Goal: Task Accomplishment & Management: Complete application form

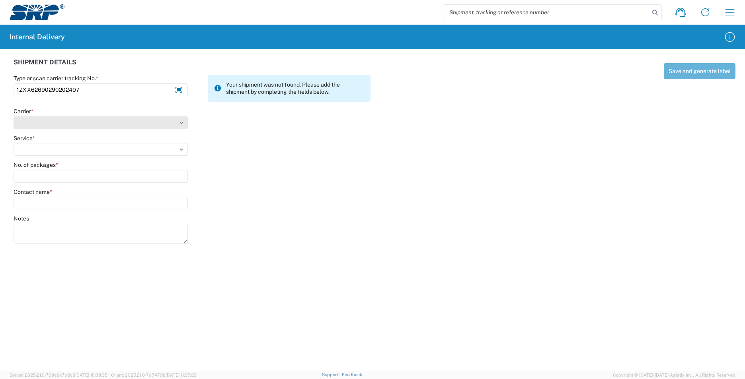
type input "1ZXX62690290202497"
click at [71, 126] on select "Carrier *" at bounding box center [101, 123] width 174 height 13
select select "12"
click at [14, 117] on select "Select AcctPay Amazon Logistics ATI Trucking BC Dimerco Logistics Empire Southw…" at bounding box center [101, 123] width 174 height 13
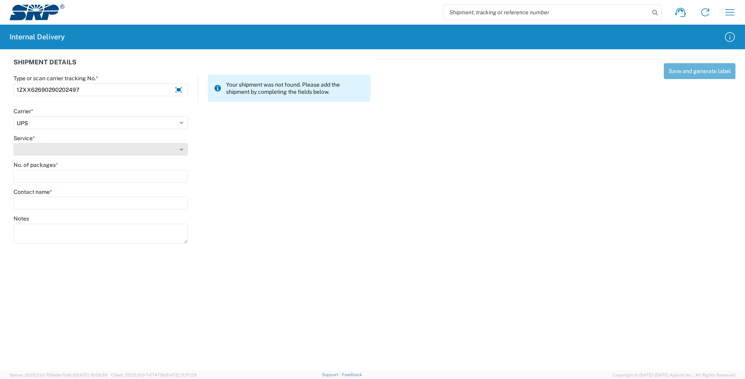
click at [31, 145] on select "Service *" at bounding box center [101, 149] width 174 height 13
select select "43"
click at [31, 145] on select "Select 2nd Day Air 2nd Day Air A.M. 3 Day Select Basic BOUND PRINTED MATTER, UP…" at bounding box center [101, 149] width 174 height 13
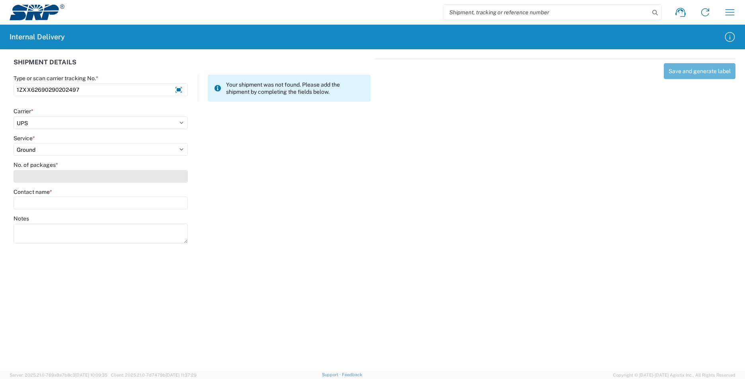
click at [26, 173] on input "No. of packages *" at bounding box center [101, 176] width 174 height 13
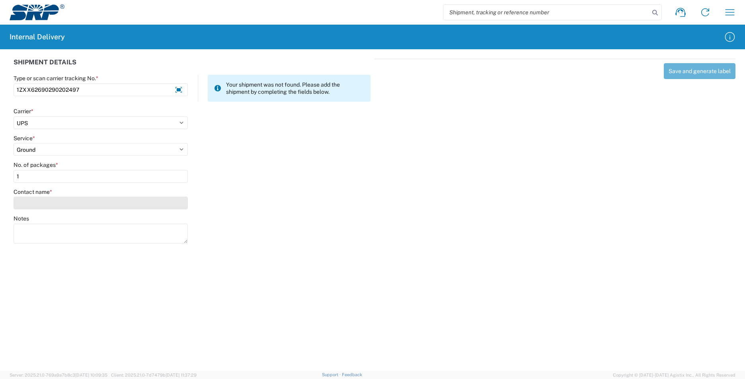
type input "1"
click at [33, 205] on input "Contact name *" at bounding box center [101, 203] width 174 height 13
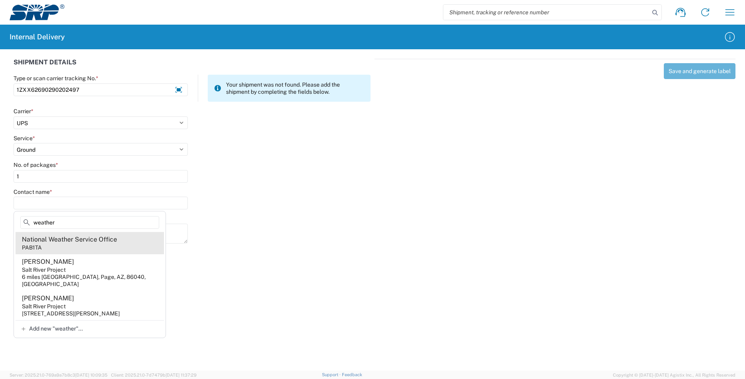
type input "weather"
click at [76, 243] on div "National Weather Service Office" at bounding box center [69, 239] width 95 height 9
type input "National Weather Service Office"
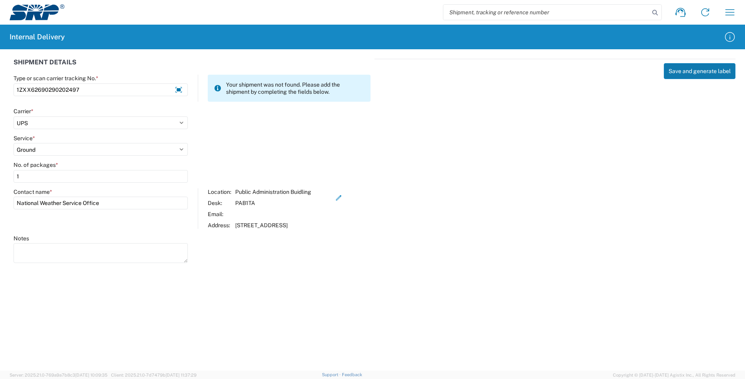
click at [701, 68] on button "Save and generate label" at bounding box center [699, 71] width 72 height 16
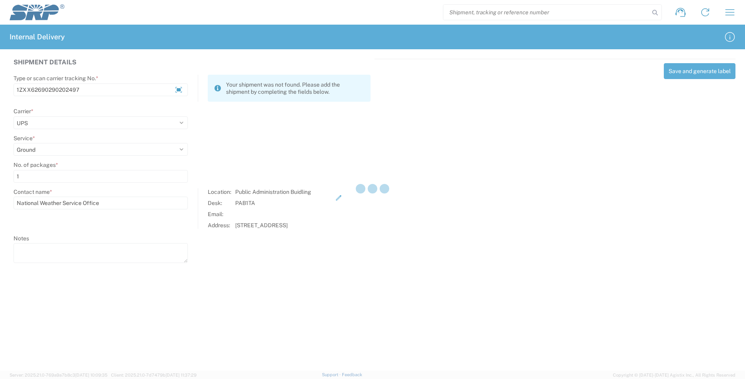
select select
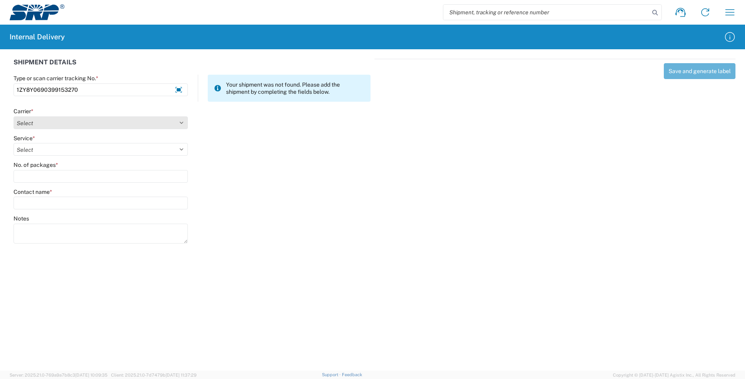
type input "1ZY8Y0690399153270"
click at [37, 124] on select "Select AcctPay Amazon Logistics ATI Trucking BC Dimerco Logistics Empire Southw…" at bounding box center [101, 123] width 174 height 13
select select "12"
click at [14, 117] on select "Select AcctPay Amazon Logistics ATI Trucking BC Dimerco Logistics Empire Southw…" at bounding box center [101, 123] width 174 height 13
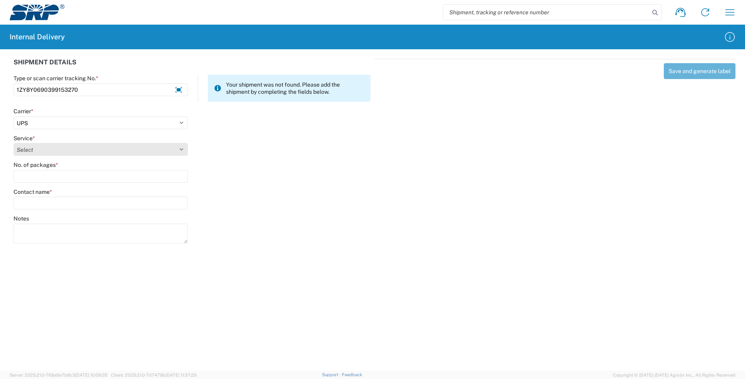
click at [38, 147] on select "Select" at bounding box center [101, 149] width 174 height 13
select select "43"
click at [38, 149] on select "Select 2nd Day Air 2nd Day Air A.M. 3 Day Select Basic BOUND PRINTED MATTER, UP…" at bounding box center [101, 149] width 174 height 13
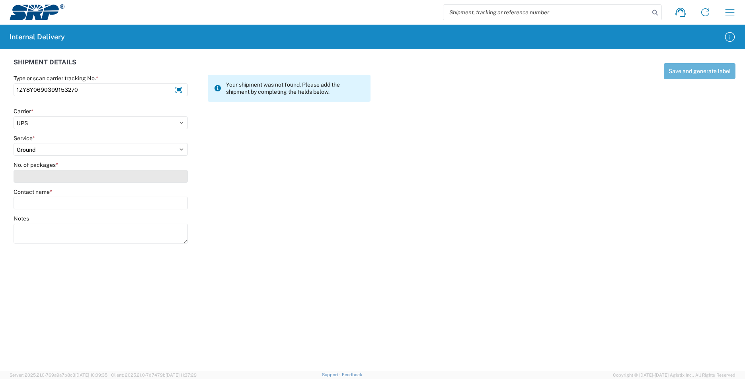
click at [37, 177] on input "No. of packages *" at bounding box center [101, 176] width 174 height 13
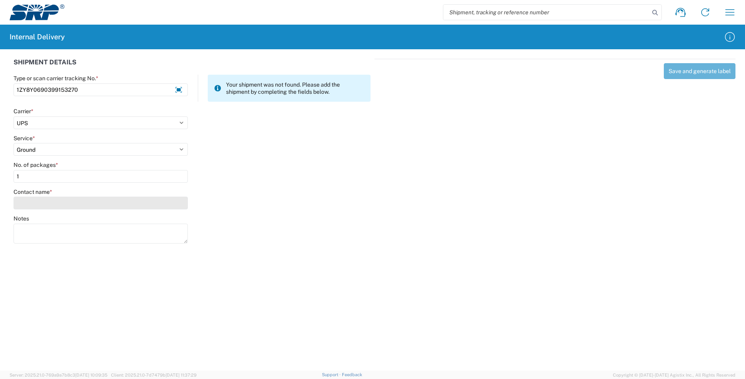
type input "1"
click at [47, 207] on input "Contact name *" at bounding box center [101, 203] width 174 height 13
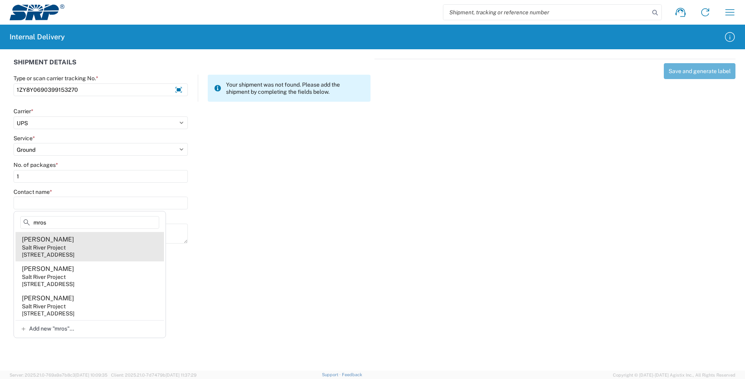
type input "mros"
click at [108, 245] on agx-address-suggestion-item "[PERSON_NAME] Salt River Project [STREET_ADDRESS]" at bounding box center [90, 246] width 148 height 29
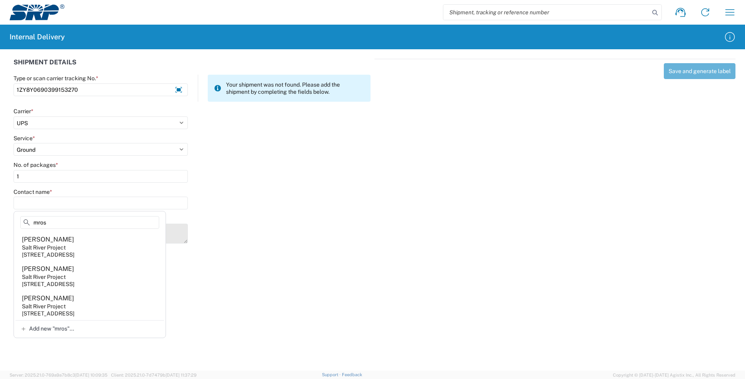
type input "[PERSON_NAME]"
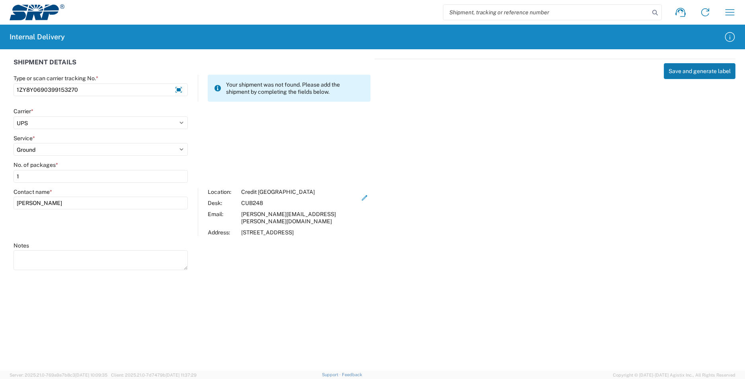
click at [699, 69] on button "Save and generate label" at bounding box center [699, 71] width 72 height 16
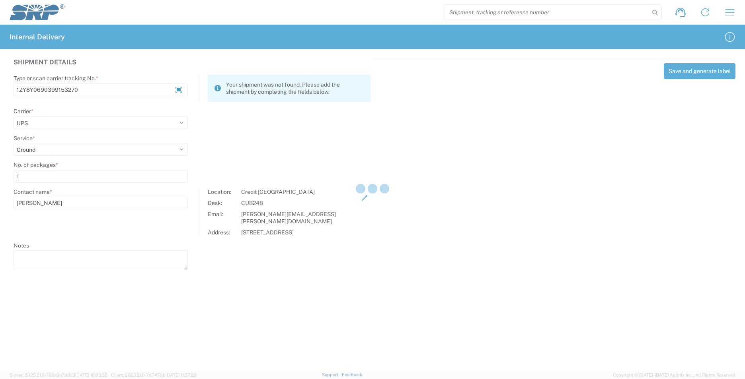
select select
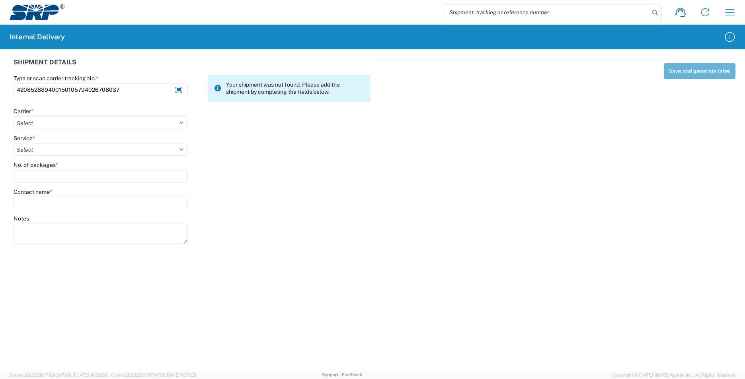
type input "420852889400150105794026708037"
click at [62, 243] on textarea "Notes" at bounding box center [101, 234] width 174 height 20
type textarea "420852819361289718955319368223"
click at [37, 125] on select "Select AcctPay Amazon Logistics ATI Trucking BC Dimerco Logistics Empire Southw…" at bounding box center [101, 123] width 174 height 13
select select "137"
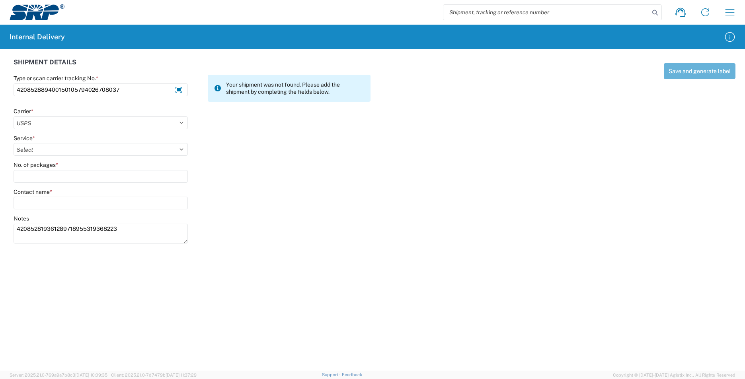
click at [14, 117] on select "Select AcctPay Amazon Logistics ATI Trucking BC Dimerco Logistics Empire Southw…" at bounding box center [101, 123] width 174 height 13
click at [34, 148] on select "Select" at bounding box center [101, 149] width 174 height 13
select select "17817"
click at [33, 148] on select "Select 3 - 5 Day Bound Printed Matter Express Mail Flat-Rate Envelope Express M…" at bounding box center [101, 149] width 174 height 13
click at [36, 174] on input "No. of packages *" at bounding box center [101, 176] width 174 height 13
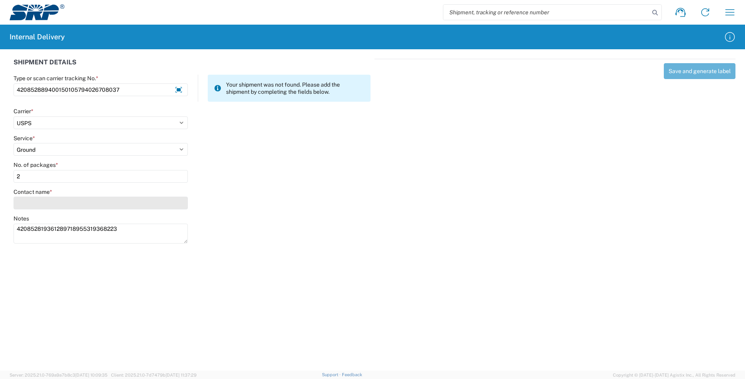
type input "2"
click at [35, 201] on input "Contact name *" at bounding box center [101, 203] width 174 height 13
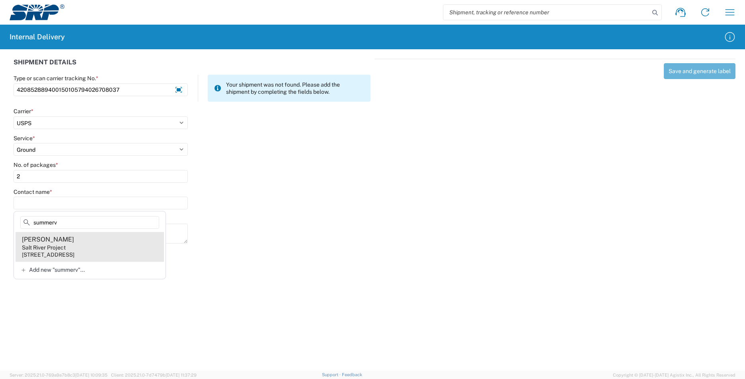
type input "summerv"
click at [74, 253] on div "[STREET_ADDRESS]" at bounding box center [48, 254] width 53 height 7
type input "[PERSON_NAME]"
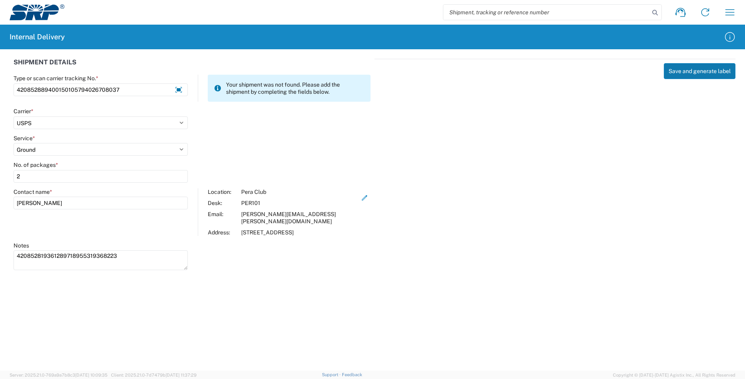
click at [698, 70] on button "Save and generate label" at bounding box center [699, 71] width 72 height 16
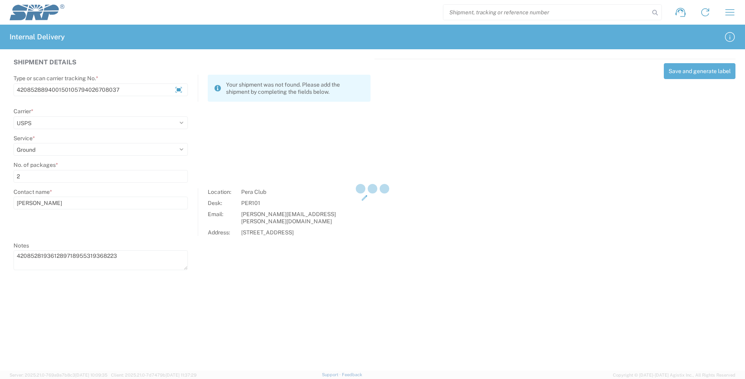
select select
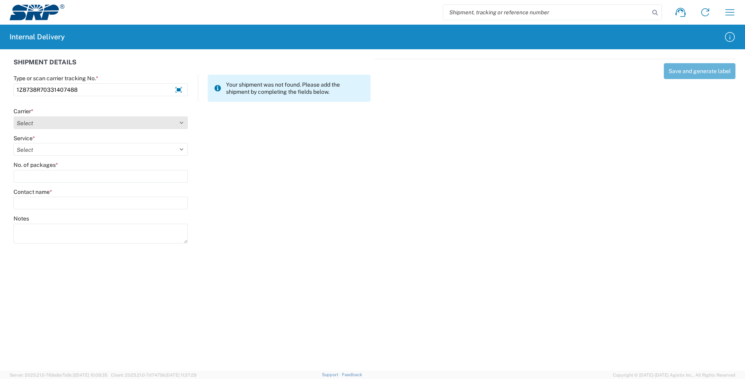
type input "1Z8738R70331407488"
click at [48, 125] on select "Select AcctPay Amazon Logistics ATI Trucking BC Dimerco Logistics Empire Southw…" at bounding box center [101, 123] width 174 height 13
select select "12"
click at [14, 117] on select "Select AcctPay Amazon Logistics ATI Trucking BC Dimerco Logistics Empire Southw…" at bounding box center [101, 123] width 174 height 13
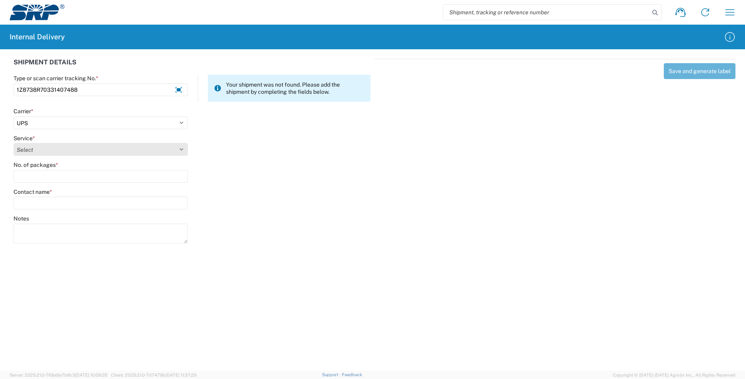
click at [25, 150] on select "Select 2nd Day Air 2nd Day Air A.M. 3 Day Select Basic BOUND PRINTED MATTER, UP…" at bounding box center [101, 149] width 174 height 13
select select "43"
click at [29, 149] on select "Select 2nd Day Air 2nd Day Air A.M. 3 Day Select Basic BOUND PRINTED MATTER, UP…" at bounding box center [101, 149] width 174 height 13
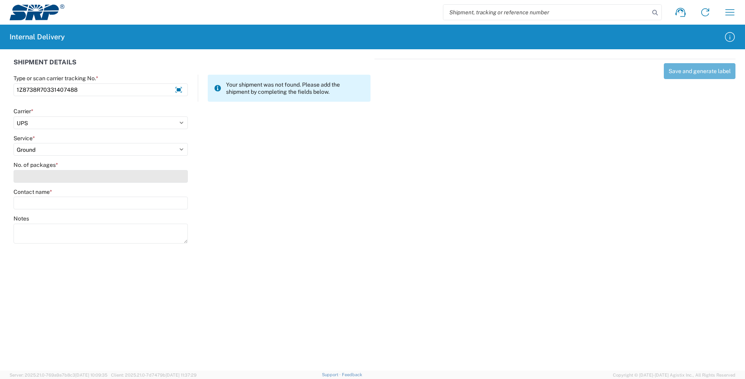
click at [29, 178] on input "No. of packages *" at bounding box center [101, 176] width 174 height 13
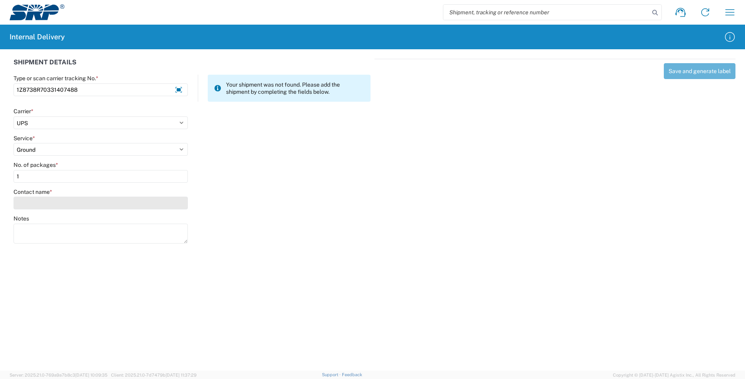
type input "1"
click at [43, 203] on input "Contact name *" at bounding box center [101, 203] width 174 height 13
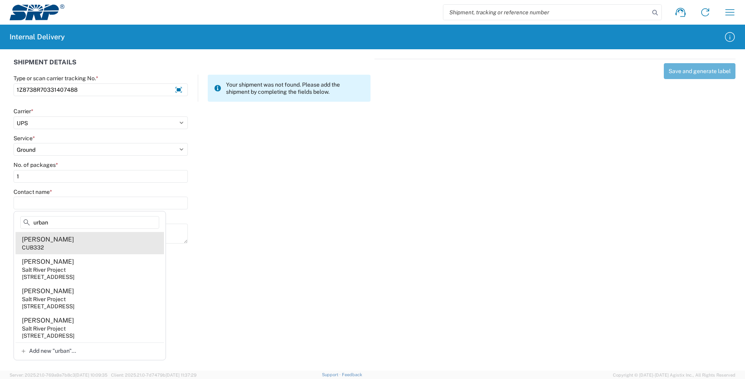
type input "urban"
click at [101, 247] on agx-address-suggestion-item "[PERSON_NAME] CUB332" at bounding box center [90, 243] width 148 height 22
type input "[PERSON_NAME]"
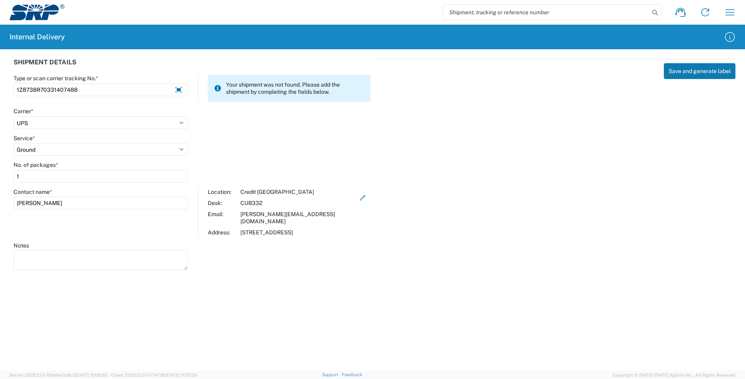
click at [687, 70] on button "Save and generate label" at bounding box center [699, 71] width 72 height 16
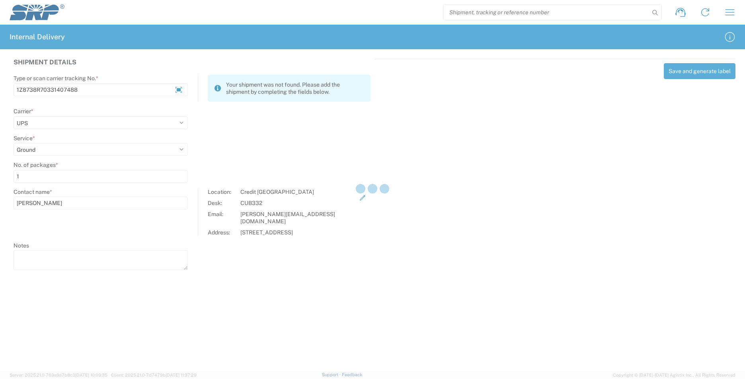
select select
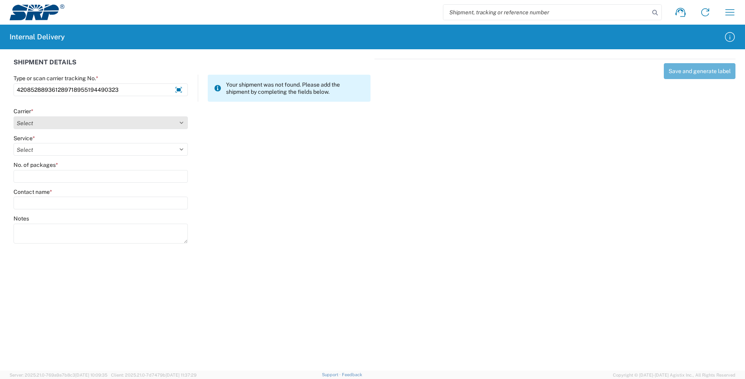
type input "420852889361289718955194490323"
click at [29, 124] on select "Select AcctPay Amazon Logistics ATI Trucking BC Dimerco Logistics Empire Southw…" at bounding box center [101, 123] width 174 height 13
click at [14, 117] on select "Select AcctPay Amazon Logistics ATI Trucking BC Dimerco Logistics Empire Southw…" at bounding box center [101, 123] width 174 height 13
click at [35, 121] on select "Select AcctPay Amazon Logistics ATI Trucking BC Dimerco Logistics Empire Southw…" at bounding box center [101, 123] width 174 height 13
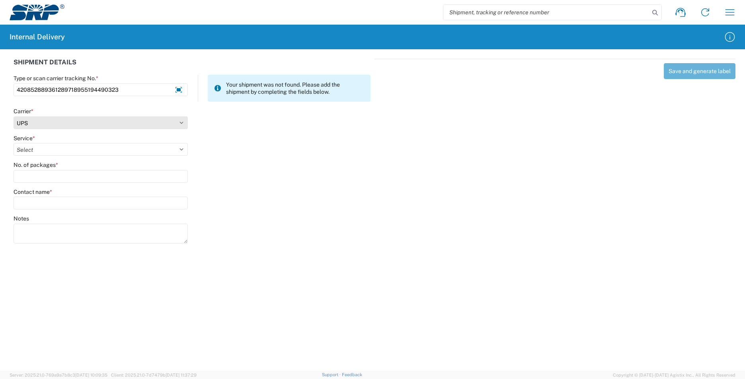
click at [35, 121] on select "Select AcctPay Amazon Logistics ATI Trucking BC Dimerco Logistics Empire Southw…" at bounding box center [101, 123] width 174 height 13
select select "137"
click at [14, 117] on select "Select AcctPay Amazon Logistics ATI Trucking BC Dimerco Logistics Empire Southw…" at bounding box center [101, 123] width 174 height 13
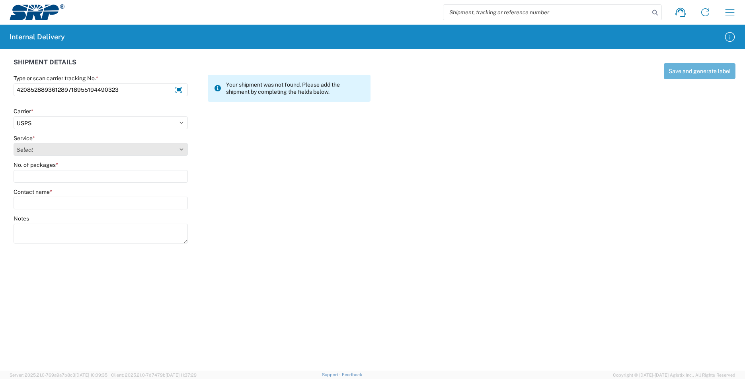
click at [37, 148] on select "Select 3 - 5 Day Bound Printed Matter Express Mail Flat-Rate Envelope Express M…" at bounding box center [101, 149] width 174 height 13
select select "17817"
click at [37, 148] on select "Select 3 - 5 Day Bound Printed Matter Express Mail Flat-Rate Envelope Express M…" at bounding box center [101, 149] width 174 height 13
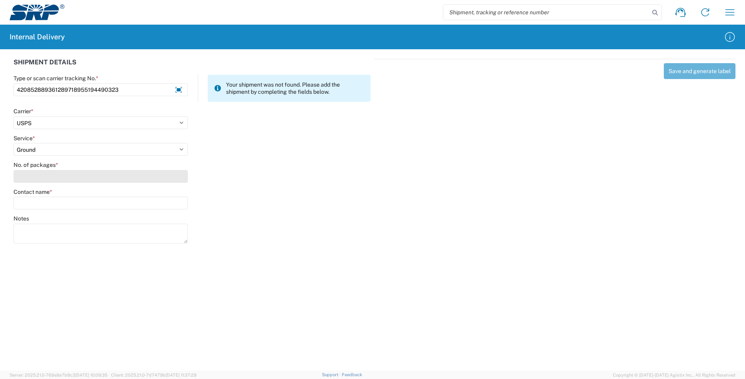
click at [34, 175] on input "No. of packages *" at bounding box center [101, 176] width 174 height 13
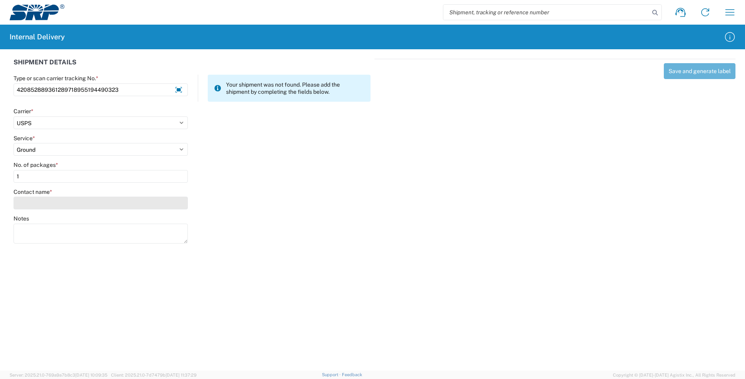
type input "1"
click at [37, 204] on input "Contact name *" at bounding box center [101, 203] width 174 height 13
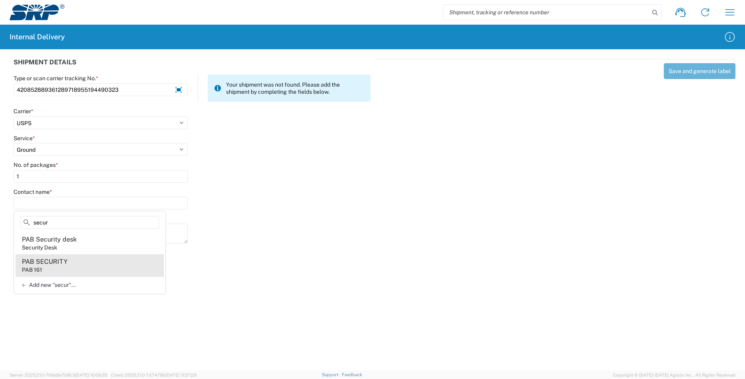
type input "secur"
click at [86, 266] on agx-address-suggestion-item "PAB SECURITY PAB 161" at bounding box center [90, 266] width 148 height 22
type input "PAB SECURITY"
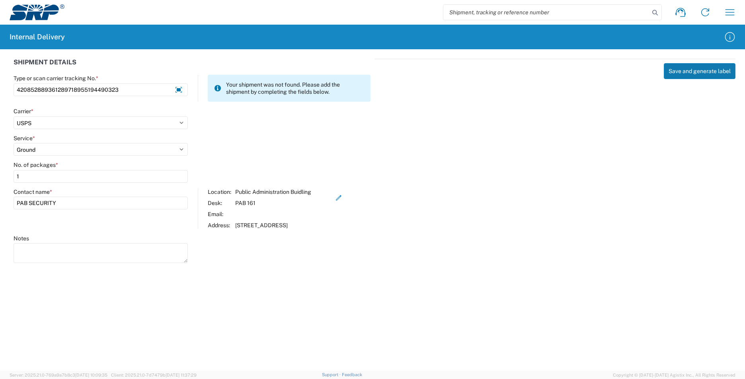
click at [680, 67] on button "Save and generate label" at bounding box center [699, 71] width 72 height 16
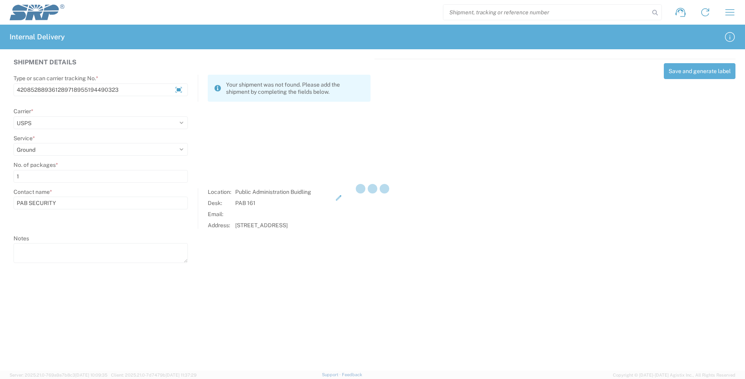
select select
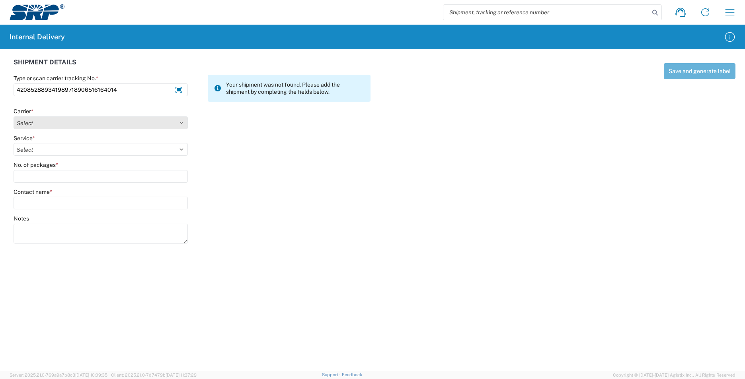
type input "420852889341989718906516164014"
click at [40, 124] on select "Select AcctPay Amazon Logistics ATI Trucking BC Dimerco Logistics Empire Southw…" at bounding box center [101, 123] width 174 height 13
select select "137"
click at [14, 117] on select "Select AcctPay Amazon Logistics ATI Trucking BC Dimerco Logistics Empire Southw…" at bounding box center [101, 123] width 174 height 13
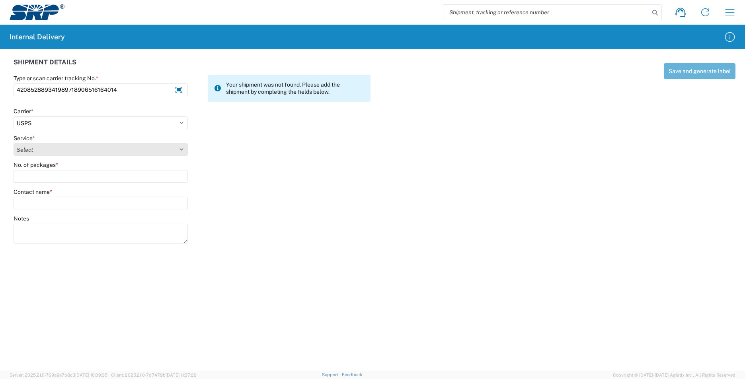
select select "17817"
click at [40, 147] on select "Select 3 - 5 Day Bound Printed Matter Express Mail Flat-Rate Envelope Express M…" at bounding box center [101, 149] width 174 height 13
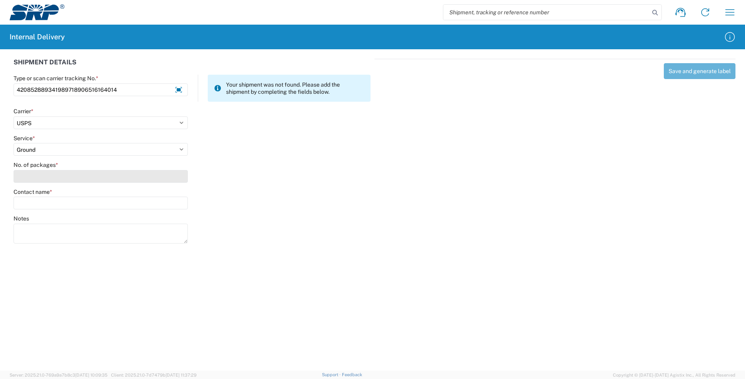
click at [37, 177] on input "No. of packages *" at bounding box center [101, 176] width 174 height 13
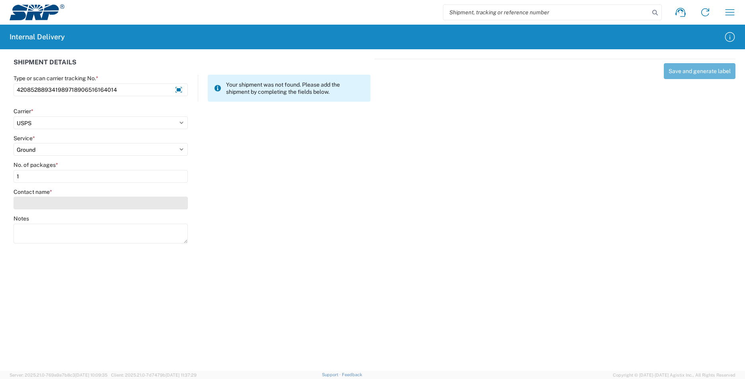
type input "1"
click at [38, 198] on input "Contact name *" at bounding box center [101, 203] width 174 height 13
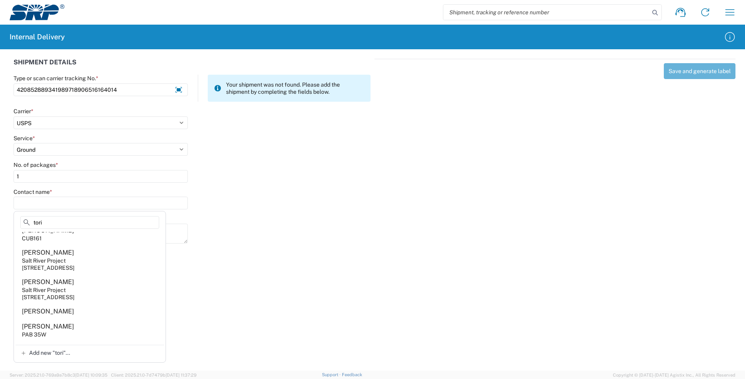
scroll to position [119, 0]
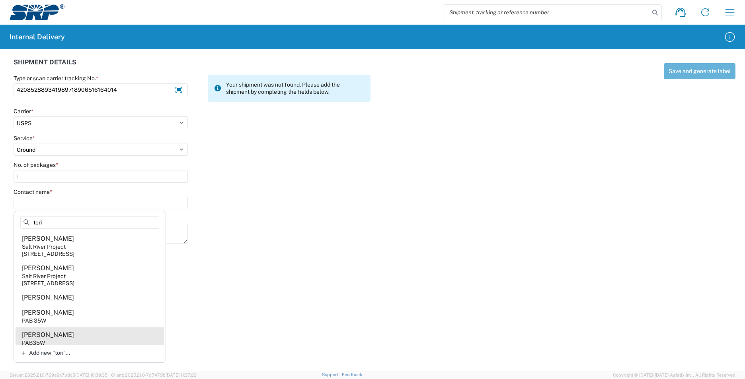
type input "tori"
click at [63, 335] on div "[PERSON_NAME]" at bounding box center [48, 335] width 52 height 9
type input "[PERSON_NAME]"
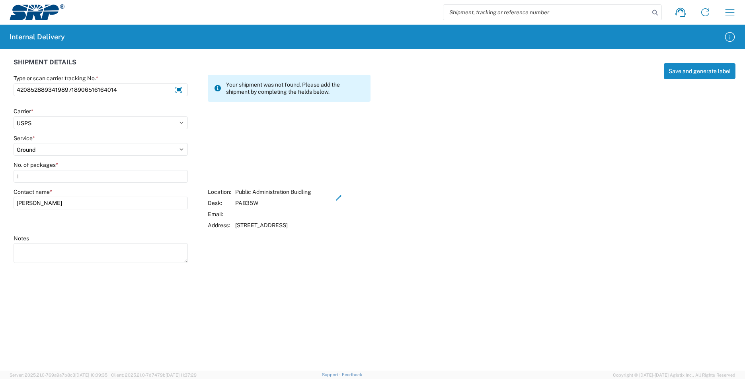
click at [661, 76] on div "Save and generate label" at bounding box center [554, 160] width 361 height 202
click at [687, 70] on button "Save and generate label" at bounding box center [699, 71] width 72 height 16
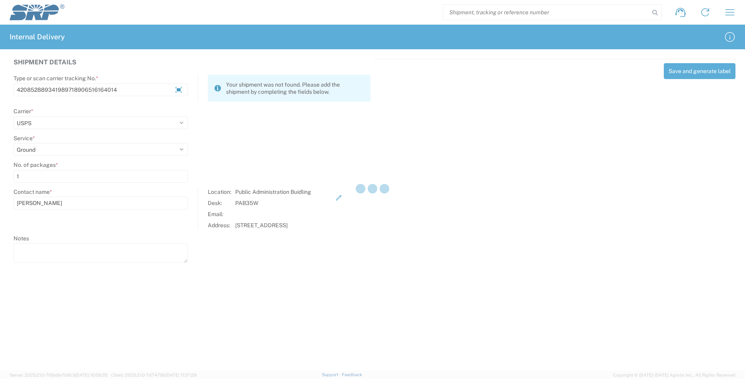
select select
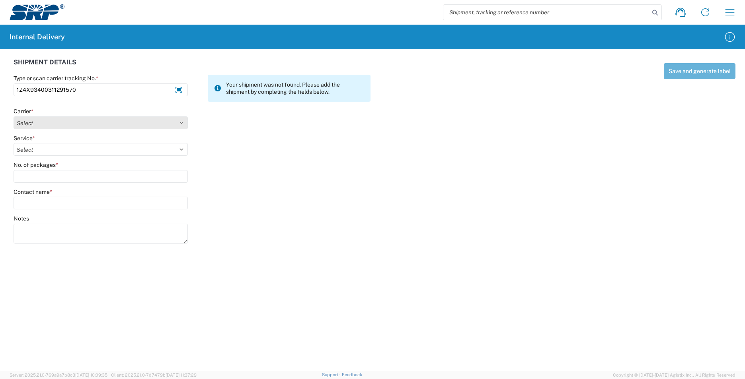
type input "1Z4X93400311291570"
click at [49, 124] on select "Select AcctPay Amazon Logistics ATI Trucking BC Dimerco Logistics Empire Southw…" at bounding box center [101, 123] width 174 height 13
click at [51, 124] on select "Select AcctPay Amazon Logistics ATI Trucking BC Dimerco Logistics Empire Southw…" at bounding box center [101, 123] width 174 height 13
select select "12"
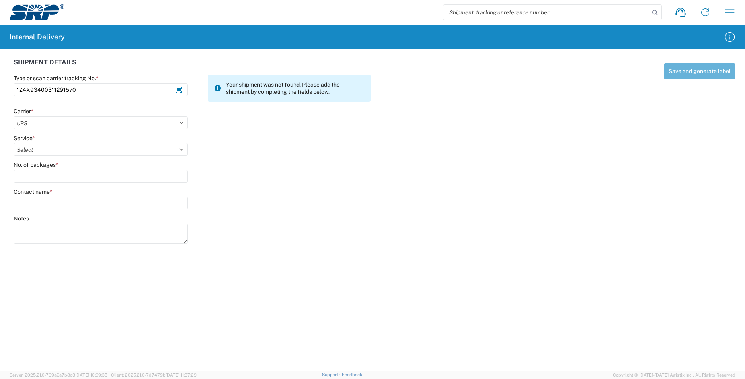
click at [14, 117] on select "Select AcctPay Amazon Logistics ATI Trucking BC Dimerco Logistics Empire Southw…" at bounding box center [101, 123] width 174 height 13
click at [33, 150] on select "Select 2nd Day Air 2nd Day Air A.M. 3 Day Select Basic BOUND PRINTED MATTER, UP…" at bounding box center [101, 149] width 174 height 13
select select "43"
click at [33, 150] on select "Select 2nd Day Air 2nd Day Air A.M. 3 Day Select Basic BOUND PRINTED MATTER, UP…" at bounding box center [101, 149] width 174 height 13
click at [35, 178] on input "No. of packages *" at bounding box center [101, 176] width 174 height 13
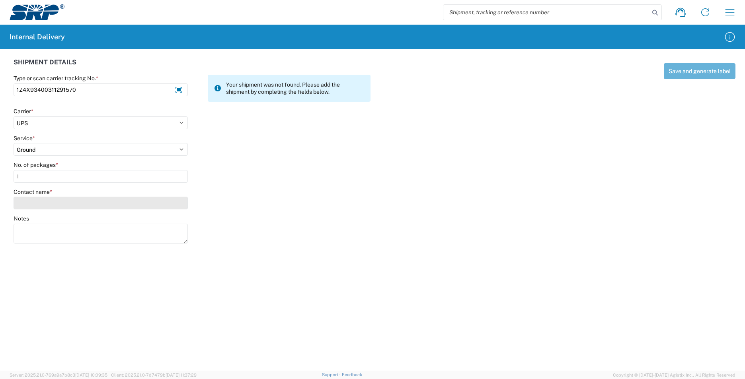
type input "1"
click at [40, 206] on input "Contact name *" at bounding box center [101, 203] width 174 height 13
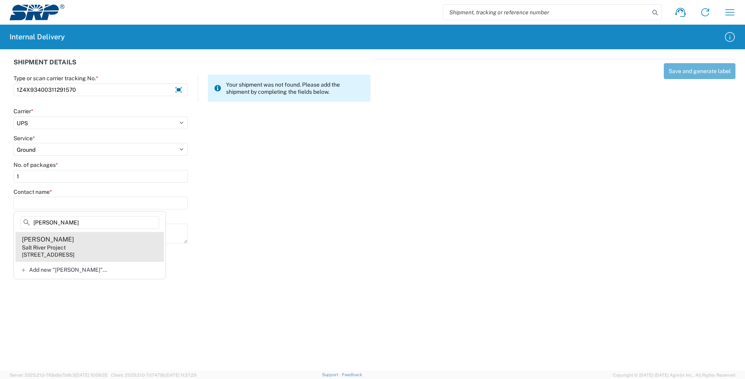
type input "[PERSON_NAME]"
click at [86, 245] on agx-address-suggestion-item "[PERSON_NAME] Salt River Project [STREET_ADDRESS]" at bounding box center [90, 246] width 148 height 29
type input "[PERSON_NAME]"
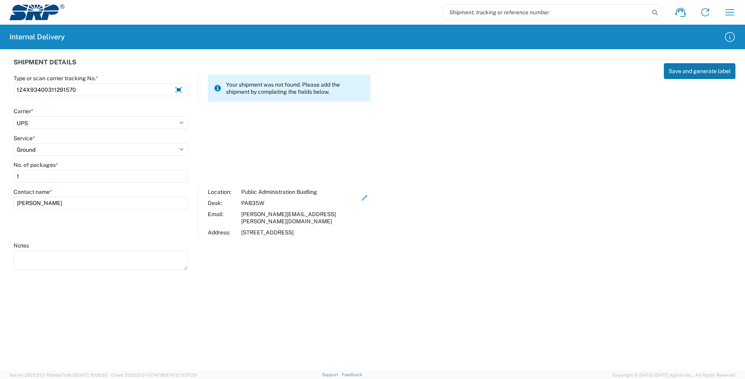
click at [697, 69] on button "Save and generate label" at bounding box center [699, 71] width 72 height 16
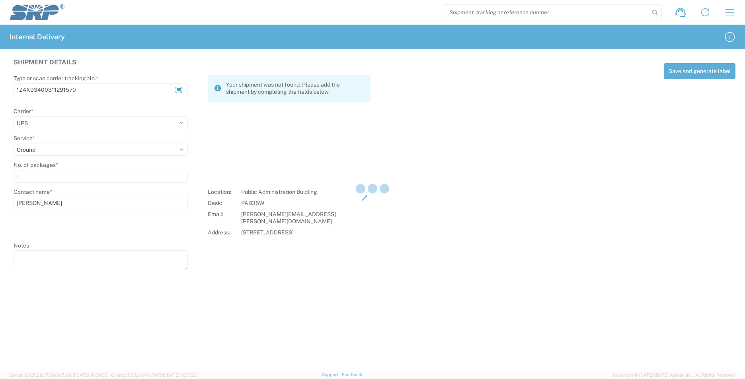
select select
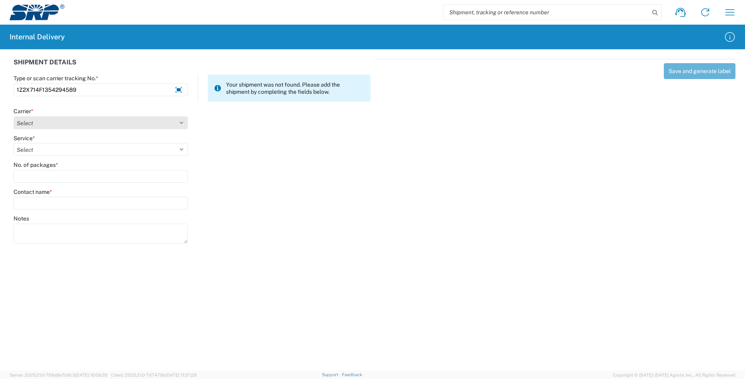
type input "1Z2X714F1354294589"
click at [46, 121] on select "Select AcctPay Amazon Logistics ATI Trucking BC Dimerco Logistics Empire Southw…" at bounding box center [101, 123] width 174 height 13
select select "12"
click at [14, 117] on select "Select AcctPay Amazon Logistics ATI Trucking BC Dimerco Logistics Empire Southw…" at bounding box center [101, 123] width 174 height 13
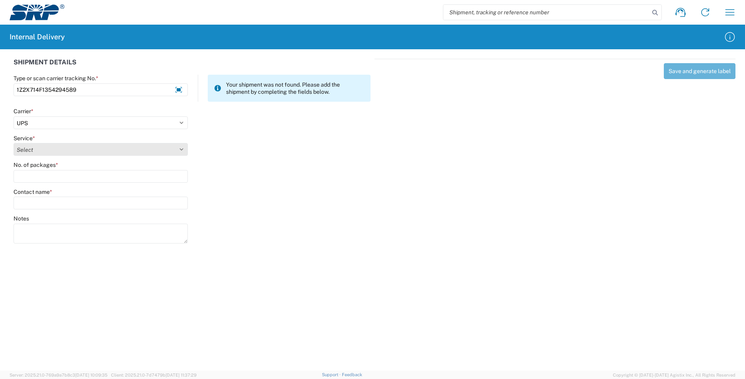
select select "43"
click at [31, 151] on select "Select 2nd Day Air 2nd Day Air A.M. 3 Day Select Basic BOUND PRINTED MATTER, UP…" at bounding box center [101, 149] width 174 height 13
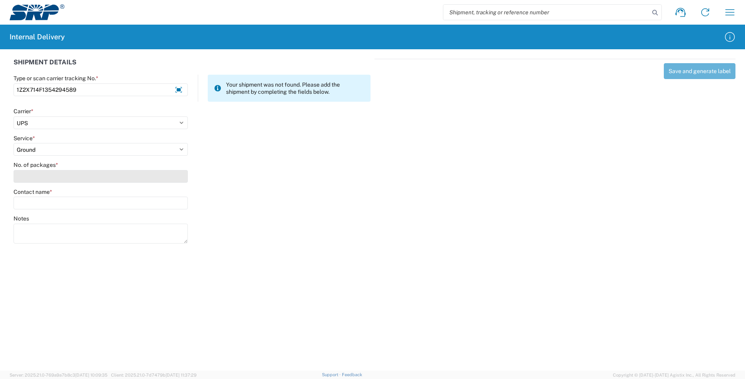
click at [30, 176] on input "No. of packages *" at bounding box center [101, 176] width 174 height 13
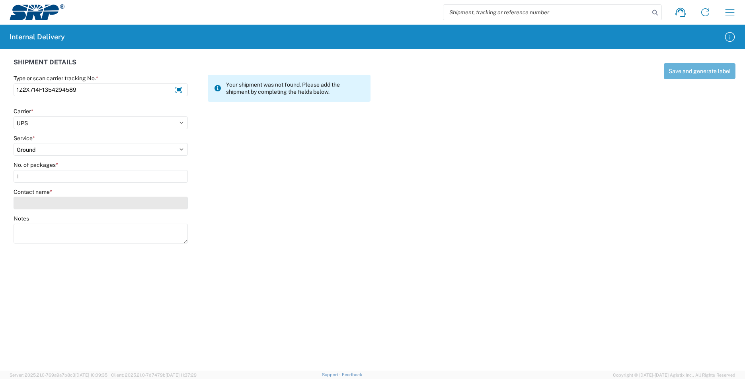
type input "1"
click at [36, 205] on input "Contact name *" at bounding box center [101, 203] width 174 height 13
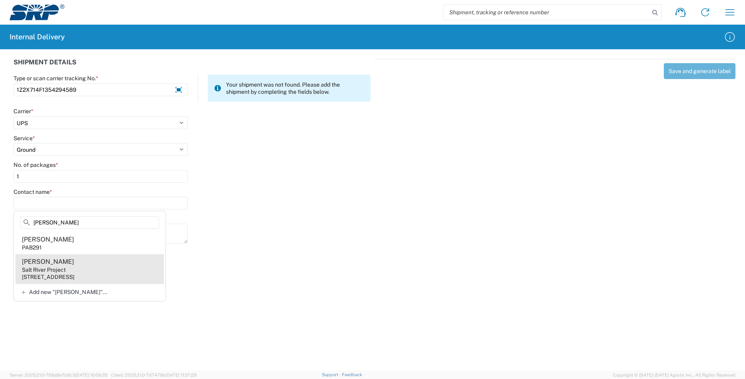
type input "[PERSON_NAME]"
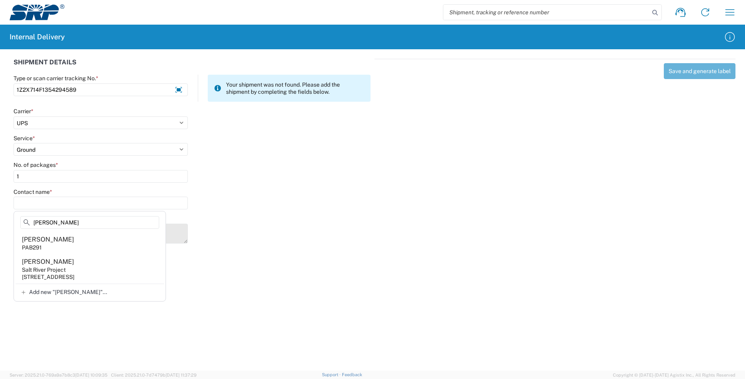
click at [76, 261] on agx-address-suggestion-item "Analy [PERSON_NAME] Salt River Project [STREET_ADDRESS]" at bounding box center [90, 269] width 148 height 29
type input "[PERSON_NAME]"
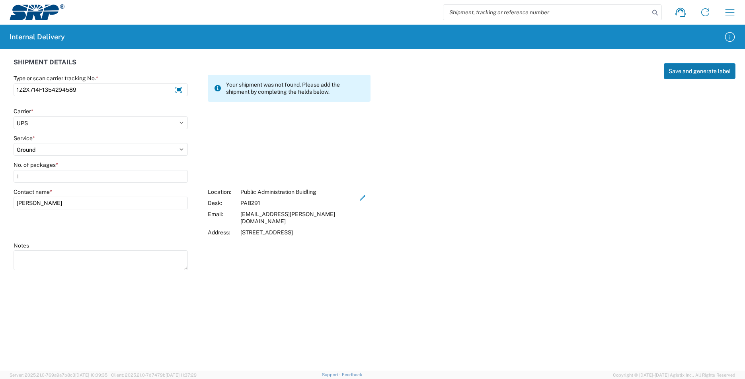
click at [689, 68] on button "Save and generate label" at bounding box center [699, 71] width 72 height 16
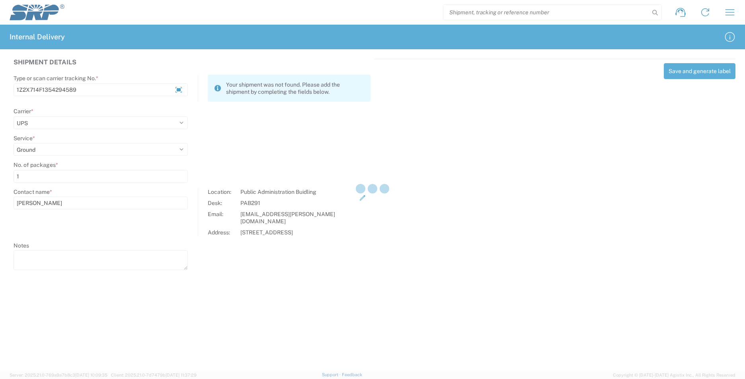
select select
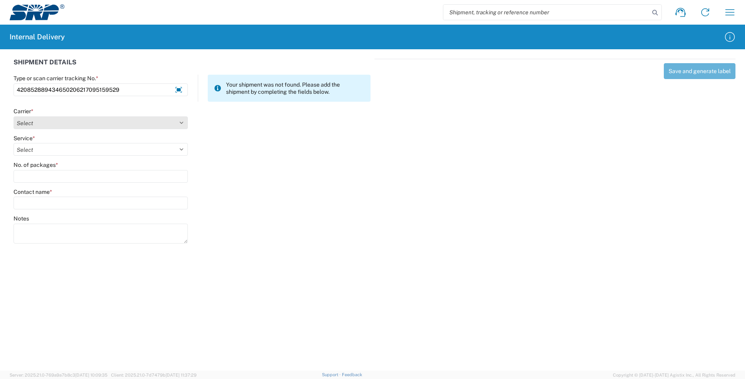
type input "420852889434650206217095159529"
click at [35, 123] on select "Select AcctPay Amazon Logistics ATI Trucking BC Dimerco Logistics Empire Southw…" at bounding box center [101, 123] width 174 height 13
select select "137"
click at [14, 117] on select "Select AcctPay Amazon Logistics ATI Trucking BC Dimerco Logistics Empire Southw…" at bounding box center [101, 123] width 174 height 13
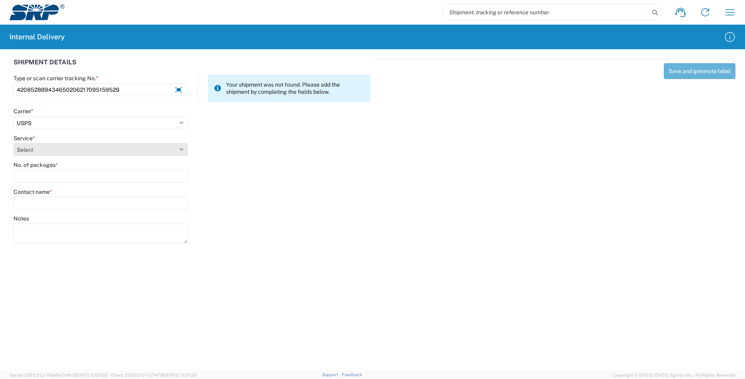
click at [33, 147] on select "Select" at bounding box center [101, 149] width 174 height 13
select select "17817"
click at [31, 147] on select "Select 3 - 5 Day Bound Printed Matter Express Mail Flat-Rate Envelope Express M…" at bounding box center [101, 149] width 174 height 13
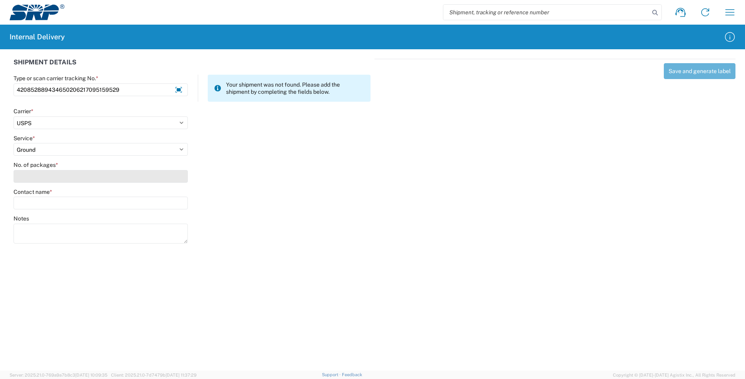
click at [31, 171] on input "No. of packages *" at bounding box center [101, 176] width 174 height 13
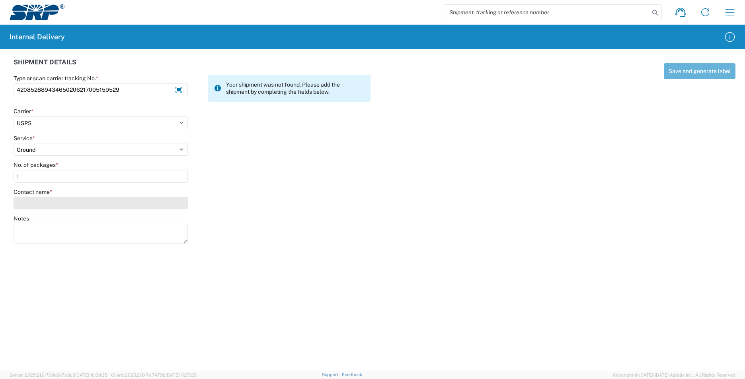
type input "1"
click at [38, 205] on input "Contact name *" at bounding box center [101, 203] width 174 height 13
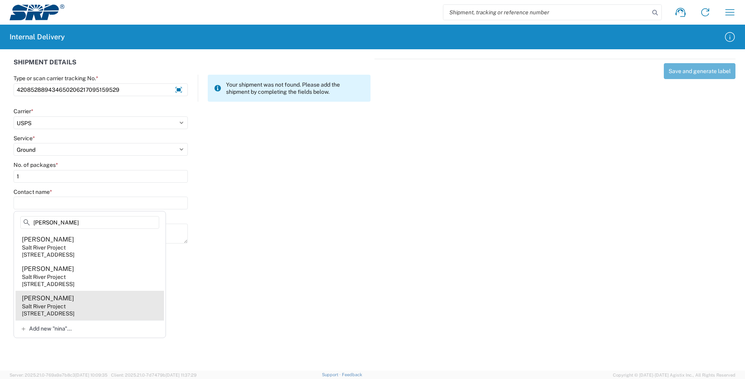
type input "[PERSON_NAME]"
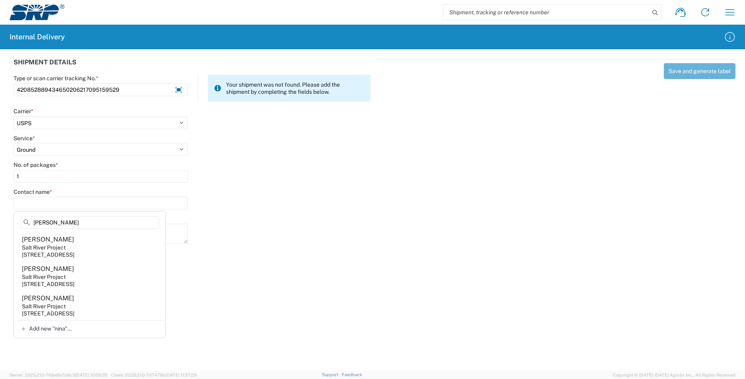
click at [92, 303] on agx-address-suggestion-item "[PERSON_NAME] Salt River Project [STREET_ADDRESS]" at bounding box center [90, 305] width 148 height 29
type input "[PERSON_NAME]"
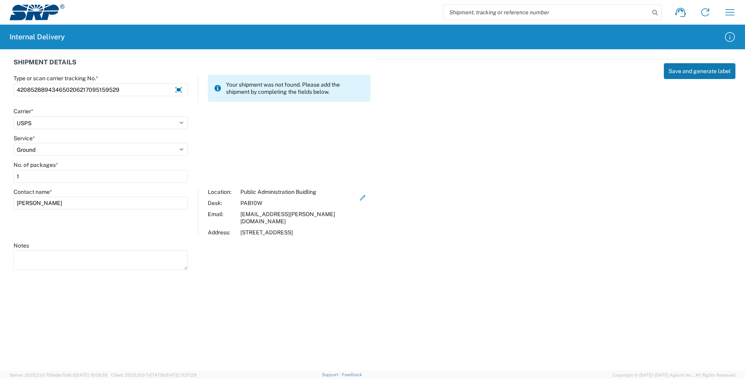
click at [718, 68] on button "Save and generate label" at bounding box center [699, 71] width 72 height 16
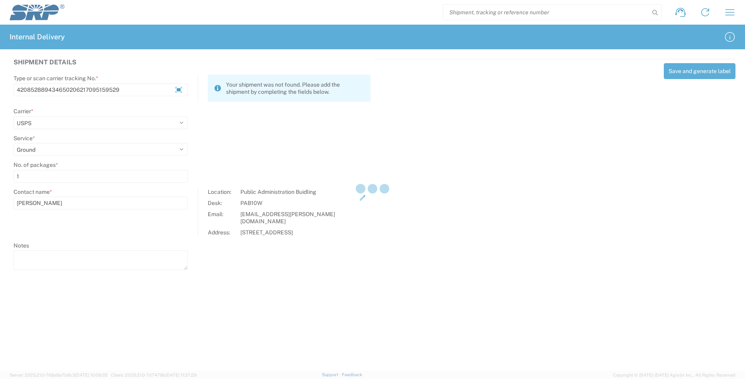
select select
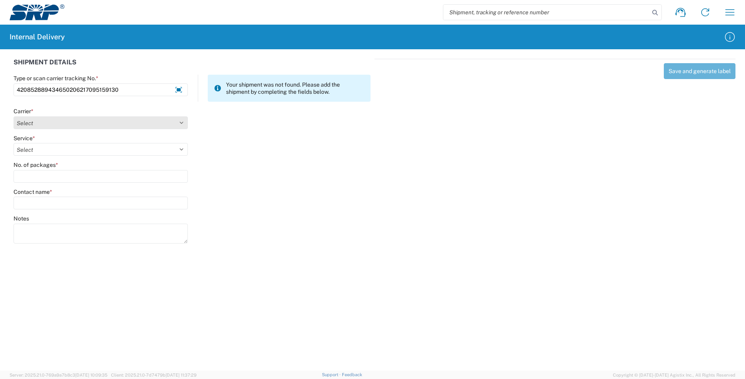
type input "420852889434650206217095159130"
click at [35, 121] on select "Select AcctPay Amazon Logistics ATI Trucking BC Dimerco Logistics Empire Southw…" at bounding box center [101, 123] width 174 height 13
select select "137"
click at [14, 117] on select "Select AcctPay Amazon Logistics ATI Trucking BC Dimerco Logistics Empire Southw…" at bounding box center [101, 123] width 174 height 13
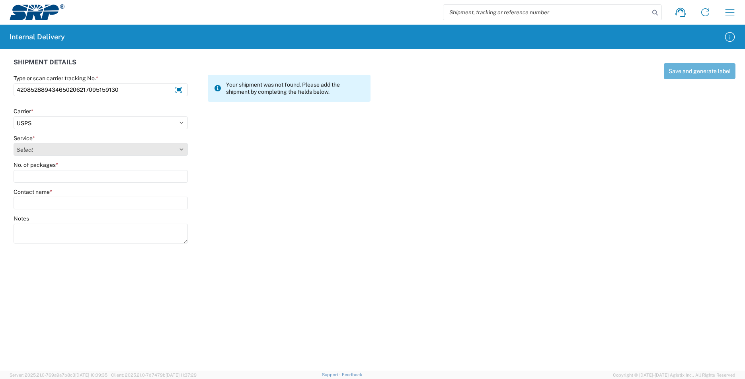
click at [25, 149] on select "Select 3 - 5 Day Bound Printed Matter Express Mail Flat-Rate Envelope Express M…" at bounding box center [101, 149] width 174 height 13
select select "17817"
click at [25, 149] on select "Select 3 - 5 Day Bound Printed Matter Express Mail Flat-Rate Envelope Express M…" at bounding box center [101, 149] width 174 height 13
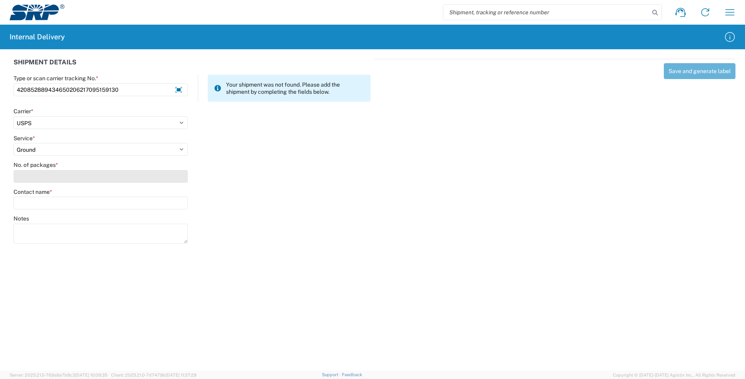
click at [26, 176] on input "No. of packages *" at bounding box center [101, 176] width 174 height 13
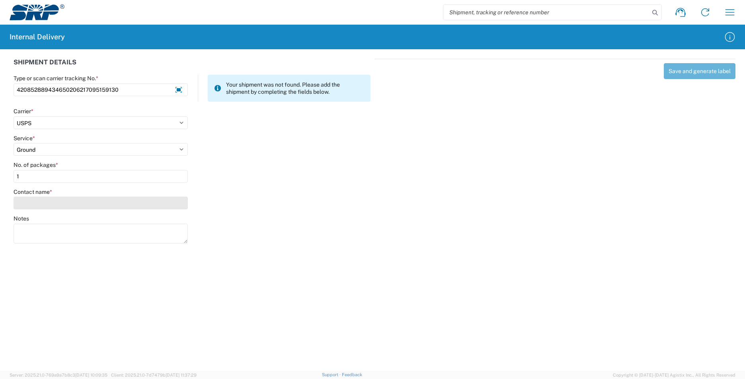
type input "1"
click at [32, 202] on input "Contact name *" at bounding box center [101, 203] width 174 height 13
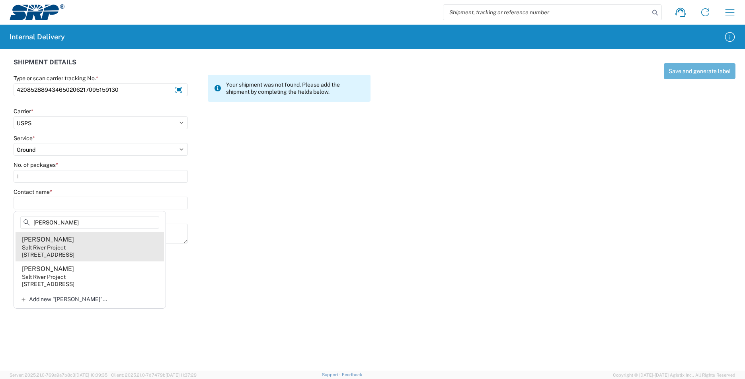
type input "[PERSON_NAME]"
click at [85, 250] on agx-address-suggestion-item "[PERSON_NAME] Salt River Project [STREET_ADDRESS]" at bounding box center [90, 246] width 148 height 29
type input "[PERSON_NAME]"
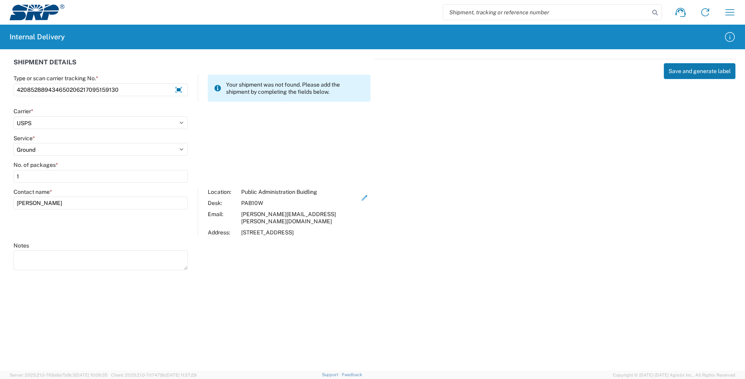
click at [705, 73] on button "Save and generate label" at bounding box center [699, 71] width 72 height 16
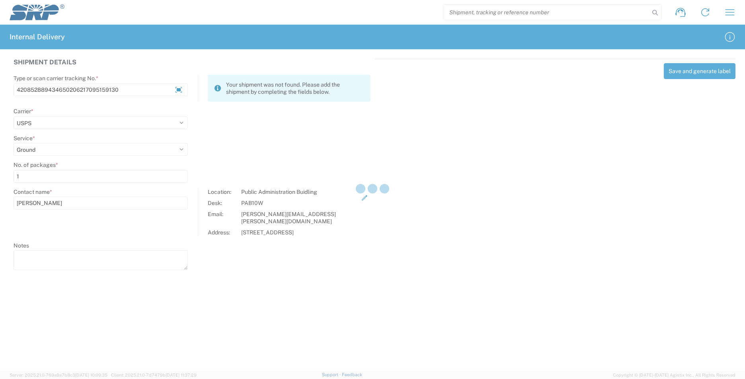
select select
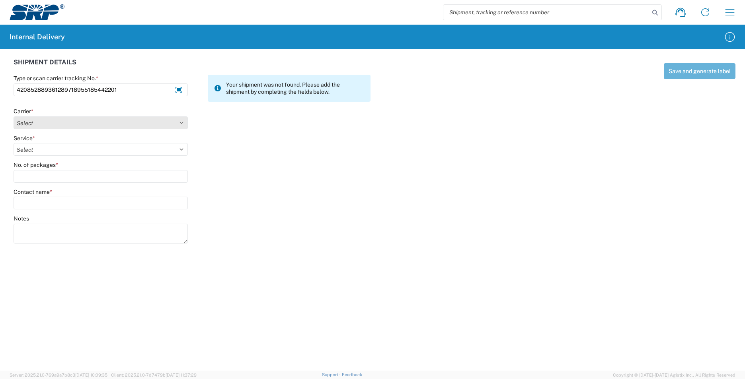
type input "420852889361289718955185442201"
click at [42, 120] on select "Select AcctPay Amazon Logistics ATI Trucking BC Dimerco Logistics Empire Southw…" at bounding box center [101, 123] width 174 height 13
select select "137"
click at [14, 117] on select "Select AcctPay Amazon Logistics ATI Trucking BC Dimerco Logistics Empire Southw…" at bounding box center [101, 123] width 174 height 13
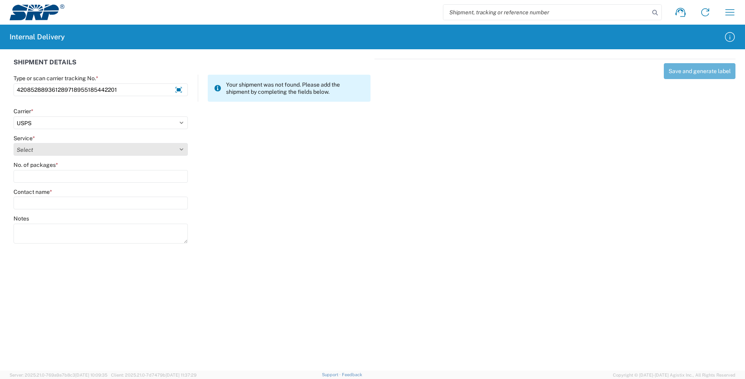
click at [33, 148] on select "Select 3 - 5 Day Bound Printed Matter Express Mail Flat-Rate Envelope Express M…" at bounding box center [101, 149] width 174 height 13
select select "17817"
click at [33, 148] on select "Select 3 - 5 Day Bound Printed Matter Express Mail Flat-Rate Envelope Express M…" at bounding box center [101, 149] width 174 height 13
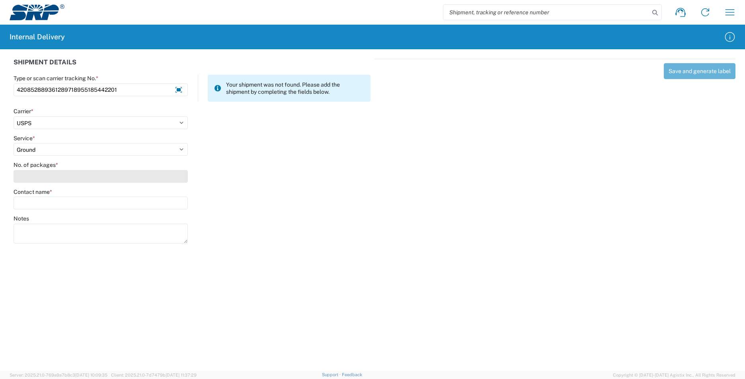
click at [33, 177] on input "No. of packages *" at bounding box center [101, 176] width 174 height 13
type input "1"
click at [36, 196] on div "Contact name *" at bounding box center [101, 199] width 174 height 21
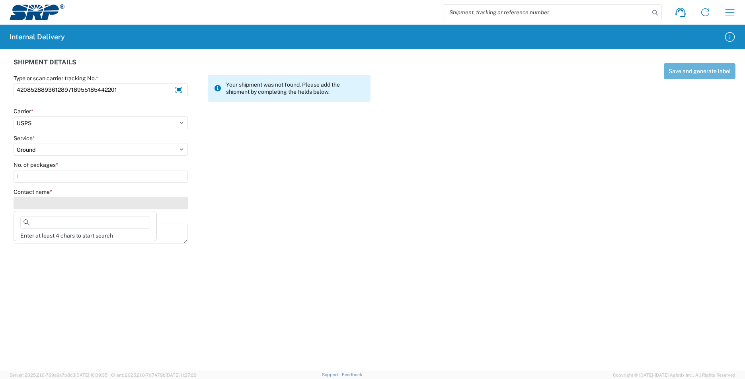
click at [36, 205] on input "Contact name *" at bounding box center [101, 203] width 174 height 13
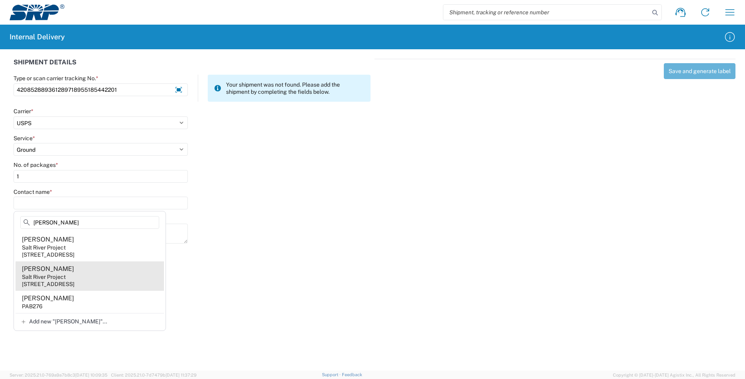
type input "[PERSON_NAME]"
click at [95, 279] on agx-address-suggestion-item "[PERSON_NAME] Salt River Project [STREET_ADDRESS]" at bounding box center [90, 276] width 148 height 29
type input "[PERSON_NAME]"
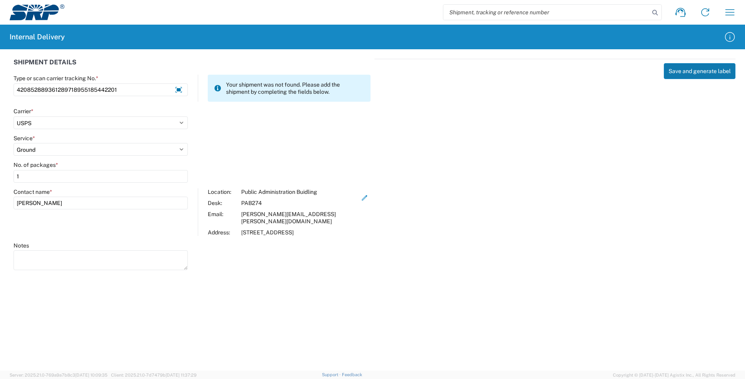
click at [708, 69] on button "Save and generate label" at bounding box center [699, 71] width 72 height 16
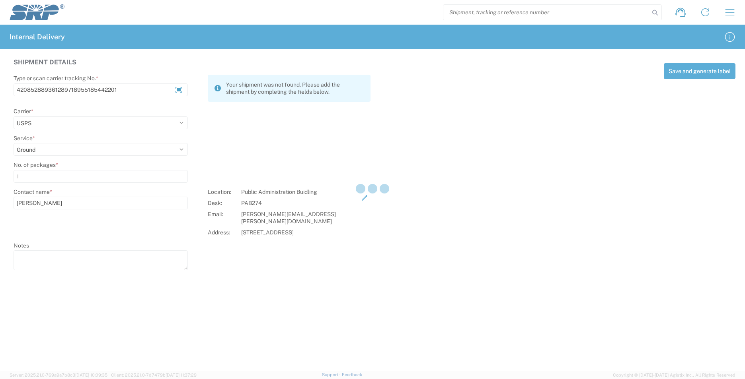
select select
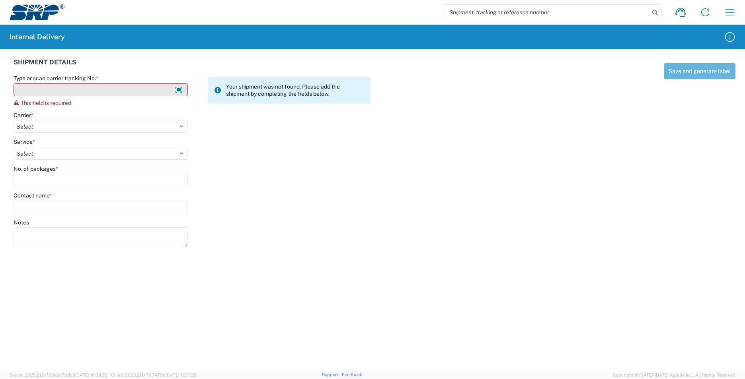
click at [58, 89] on input "Type or scan carrier tracking No. *" at bounding box center [101, 90] width 174 height 13
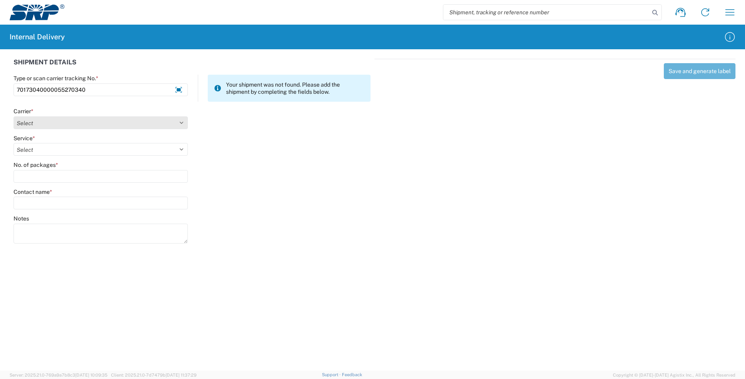
type input "70173040000055270340"
click at [43, 123] on select "Select AcctPay Amazon Logistics ATI Trucking BC Dimerco Logistics Empire Southw…" at bounding box center [101, 123] width 174 height 13
select select "137"
click at [14, 117] on select "Select AcctPay Amazon Logistics ATI Trucking BC Dimerco Logistics Empire Southw…" at bounding box center [101, 123] width 174 height 13
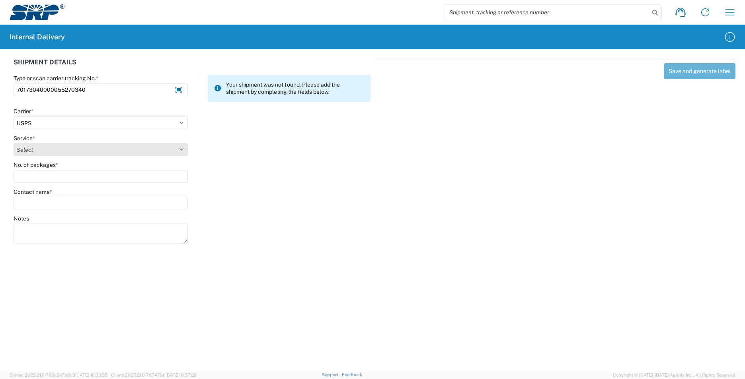
click at [36, 148] on select "Select" at bounding box center [101, 149] width 174 height 13
select select "17817"
click at [36, 148] on select "Select 3 - 5 Day Bound Printed Matter Express Mail Flat-Rate Envelope Express M…" at bounding box center [101, 149] width 174 height 13
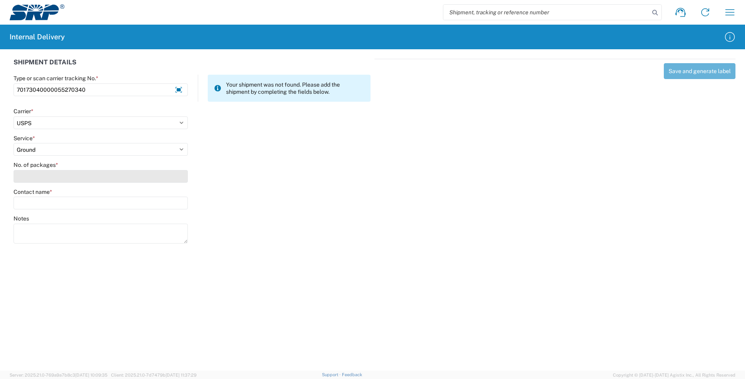
click at [34, 170] on input "No. of packages *" at bounding box center [101, 176] width 174 height 13
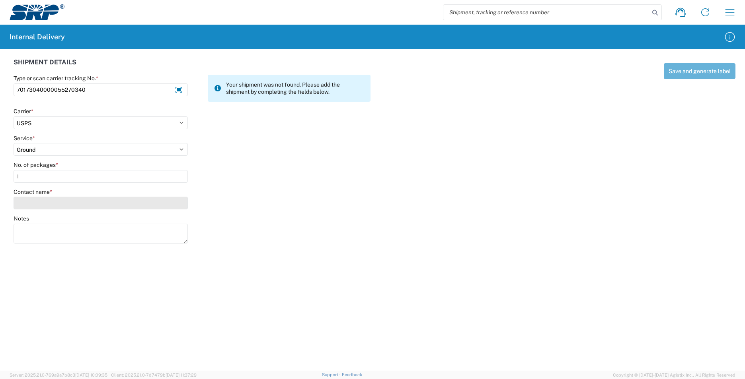
type input "1"
click at [48, 204] on input "Contact name *" at bounding box center [101, 203] width 174 height 13
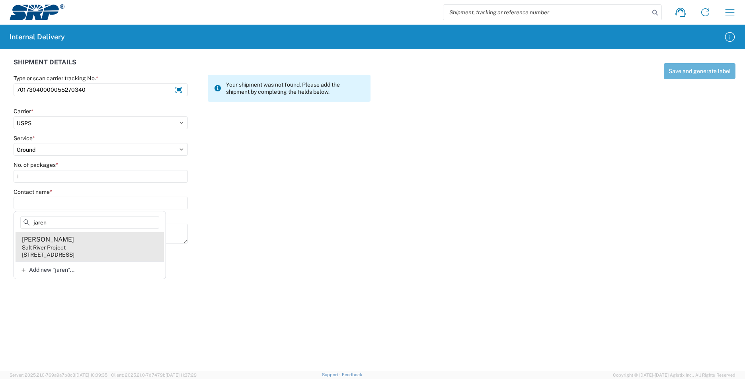
type input "jaren"
click at [135, 241] on agx-address-suggestion-item "[PERSON_NAME] Salt River Project [STREET_ADDRESS]" at bounding box center [90, 246] width 148 height 29
type input "[PERSON_NAME]"
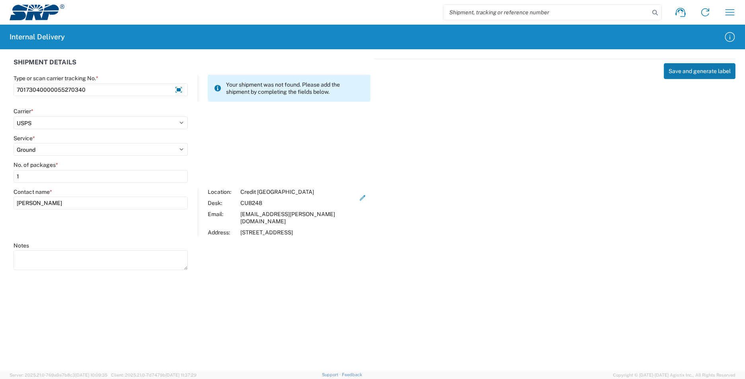
click at [709, 70] on button "Save and generate label" at bounding box center [699, 71] width 72 height 16
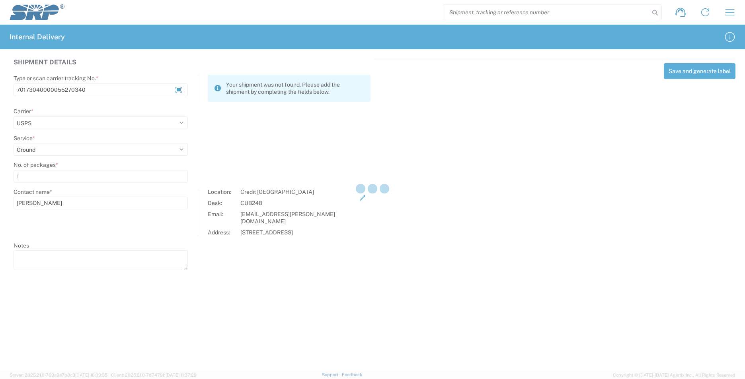
select select
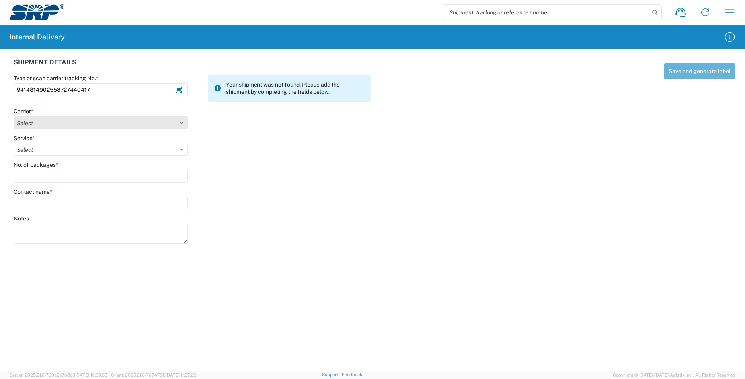
type input "9414814902558727440417"
click at [23, 124] on select "Select AcctPay Amazon Logistics ATI Trucking BC Dimerco Logistics Empire Southw…" at bounding box center [101, 123] width 174 height 13
select select "137"
click at [14, 117] on select "Select AcctPay Amazon Logistics ATI Trucking BC Dimerco Logistics Empire Southw…" at bounding box center [101, 123] width 174 height 13
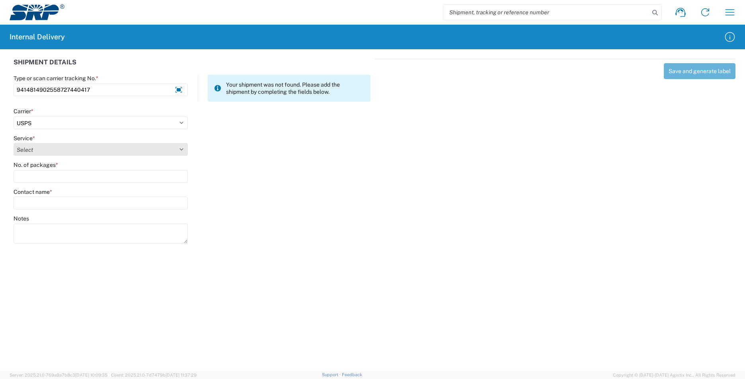
click at [35, 149] on select "Select 3 - 5 Day Bound Printed Matter Express Mail Flat-Rate Envelope Express M…" at bounding box center [101, 149] width 174 height 13
select select "17817"
click at [34, 148] on select "Select 3 - 5 Day Bound Printed Matter Express Mail Flat-Rate Envelope Express M…" at bounding box center [101, 149] width 174 height 13
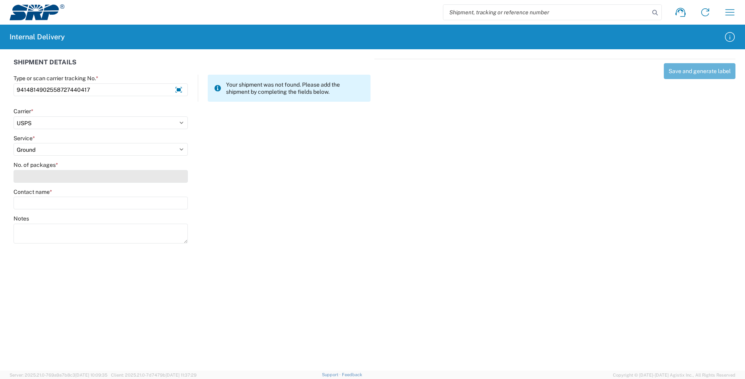
click at [27, 177] on input "No. of packages *" at bounding box center [101, 176] width 174 height 13
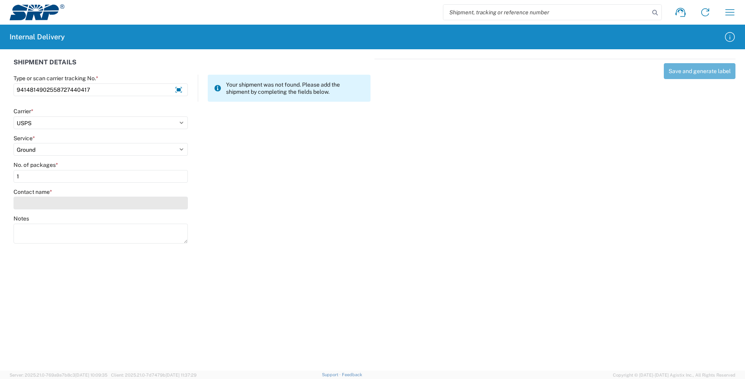
type input "1"
click at [35, 202] on input "Contact name *" at bounding box center [101, 203] width 174 height 13
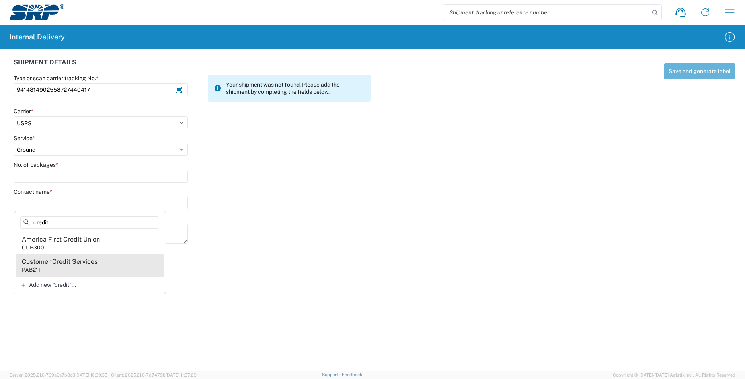
type input "credit"
drag, startPoint x: 72, startPoint y: 268, endPoint x: 192, endPoint y: 201, distance: 137.8
click at [72, 268] on agx-address-suggestion-item "Customer Credit Services PAB21T" at bounding box center [90, 266] width 148 height 22
type input "Customer Credit Services"
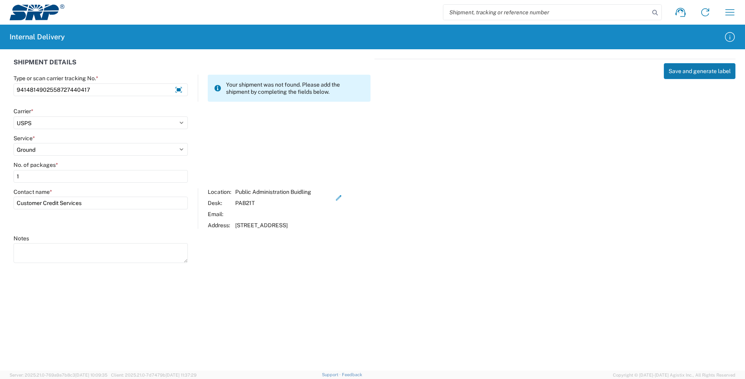
click at [685, 73] on button "Save and generate label" at bounding box center [699, 71] width 72 height 16
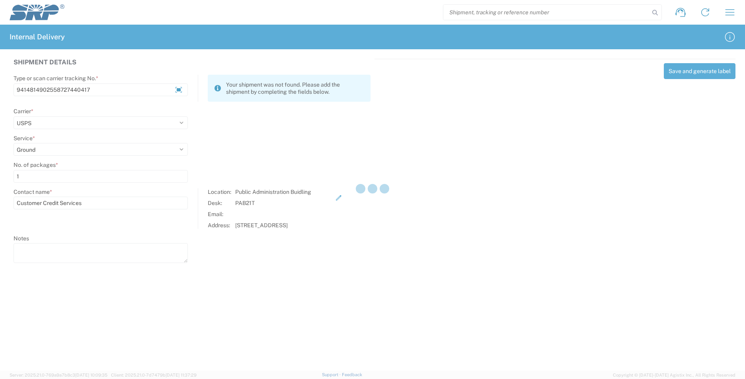
select select
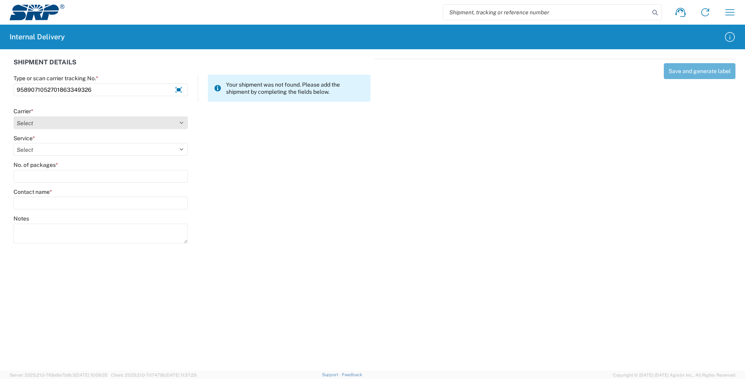
type input "9589071052701863349326"
click at [27, 124] on select "Select AcctPay Amazon Logistics ATI Trucking BC Dimerco Logistics Empire Southw…" at bounding box center [101, 123] width 174 height 13
select select "137"
click at [14, 117] on select "Select AcctPay Amazon Logistics ATI Trucking BC Dimerco Logistics Empire Southw…" at bounding box center [101, 123] width 174 height 13
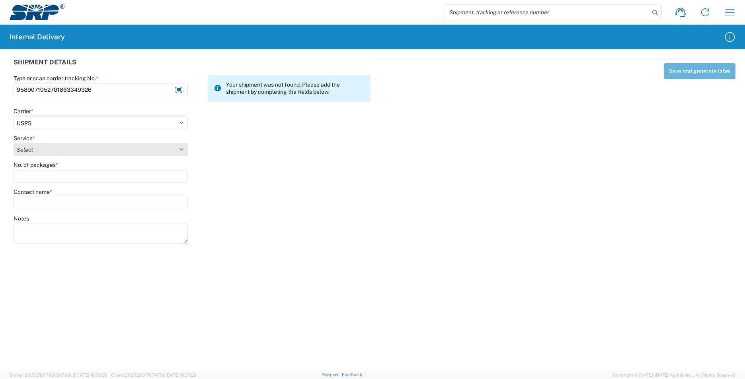
click at [30, 151] on select "Select 3 - 5 Day Bound Printed Matter Express Mail Flat-Rate Envelope Express M…" at bounding box center [101, 149] width 174 height 13
select select "17817"
click at [30, 151] on select "Select 3 - 5 Day Bound Printed Matter Express Mail Flat-Rate Envelope Express M…" at bounding box center [101, 149] width 174 height 13
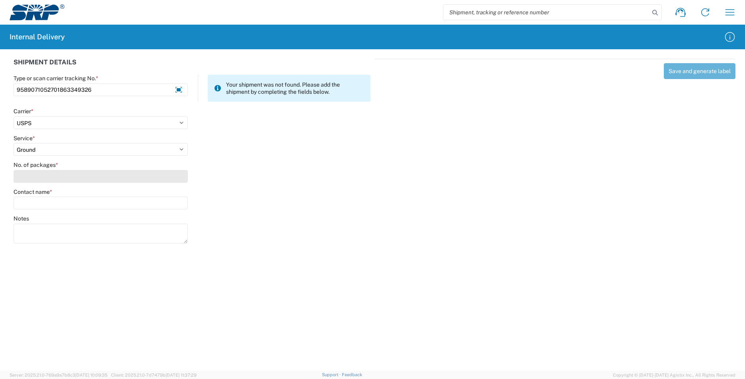
click at [30, 178] on input "No. of packages *" at bounding box center [101, 176] width 174 height 13
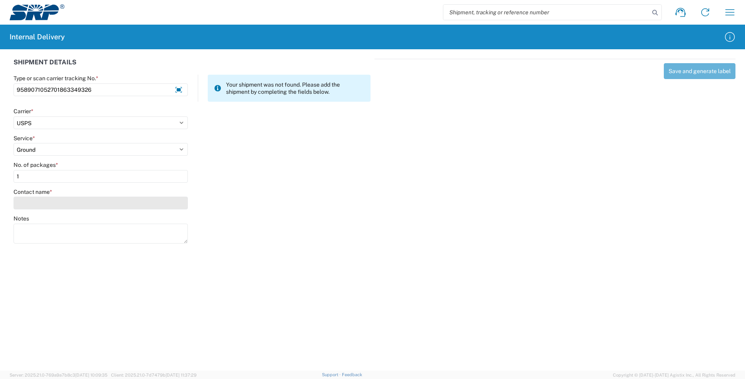
type input "1"
click at [41, 206] on input "Contact name *" at bounding box center [101, 203] width 174 height 13
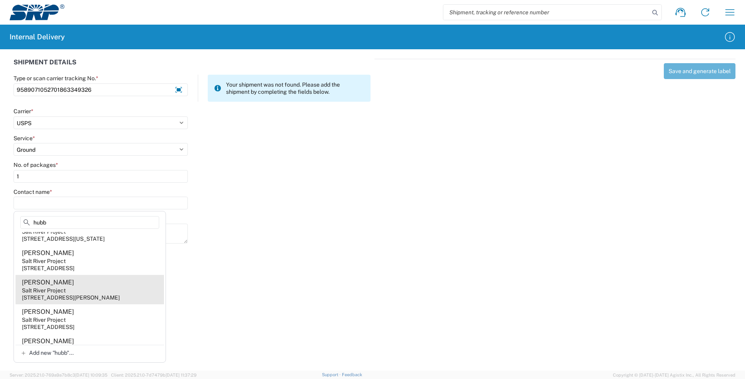
scroll to position [358, 0]
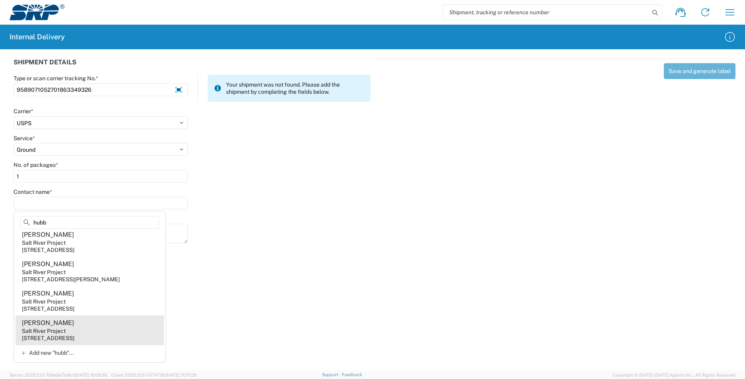
type input "hubb"
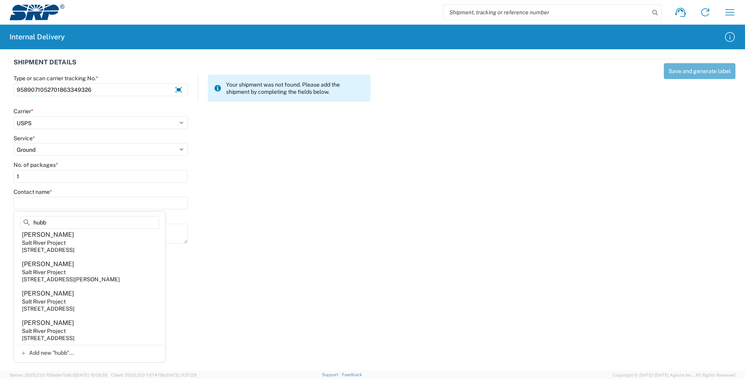
click at [95, 327] on agx-address-suggestion-item "[PERSON_NAME] Salt River Project [STREET_ADDRESS]" at bounding box center [90, 330] width 148 height 29
type input "[PERSON_NAME]"
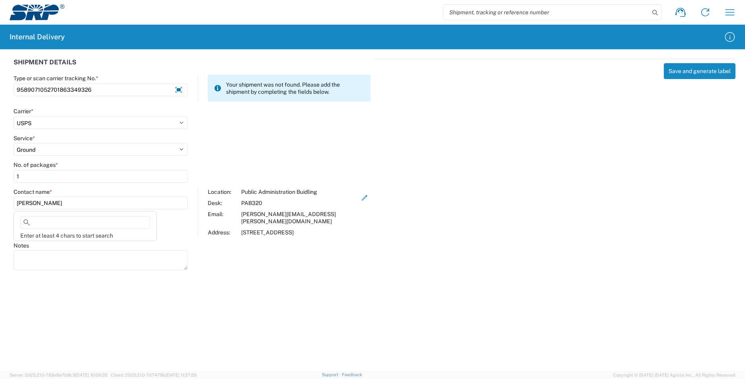
drag, startPoint x: 54, startPoint y: 203, endPoint x: 2, endPoint y: 204, distance: 51.7
click at [2, 204] on div "SHIPMENT DETAILS Type or scan carrier tracking No. * 9589071052701863349326 You…" at bounding box center [372, 163] width 745 height 228
click at [56, 206] on input "[PERSON_NAME]" at bounding box center [101, 203] width 174 height 13
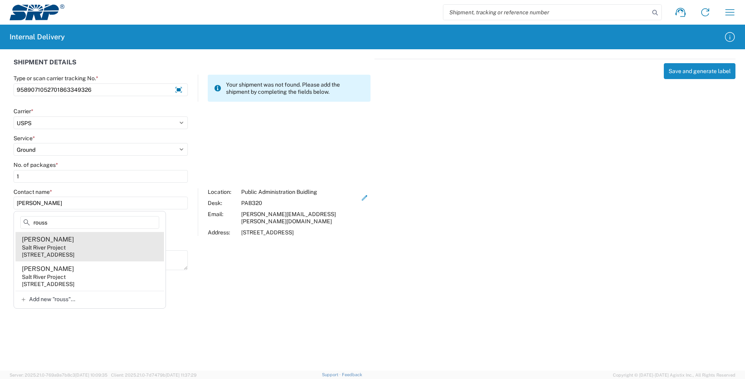
type input "rouss"
click at [122, 245] on agx-address-suggestion-item "[PERSON_NAME] Salt River Project [STREET_ADDRESS]" at bounding box center [90, 246] width 148 height 29
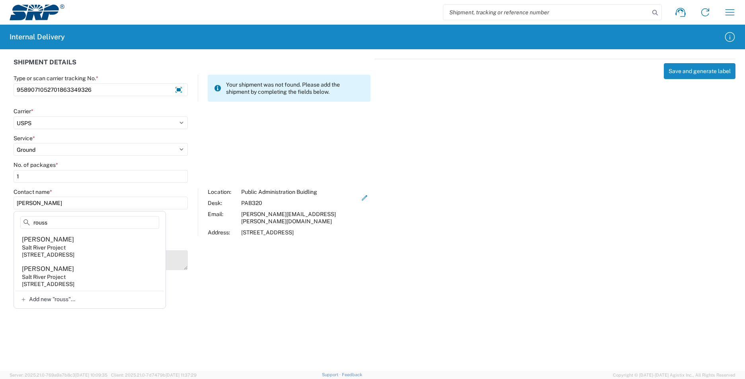
type input "[PERSON_NAME]"
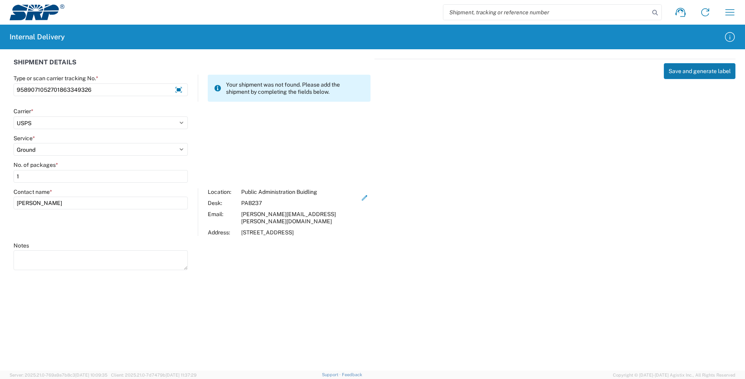
click at [684, 72] on button "Save and generate label" at bounding box center [699, 71] width 72 height 16
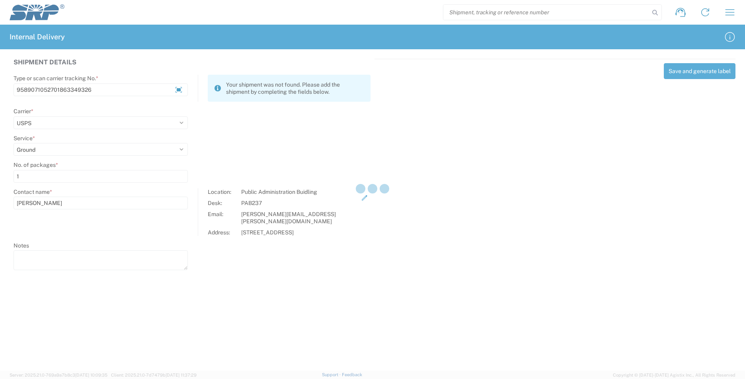
select select
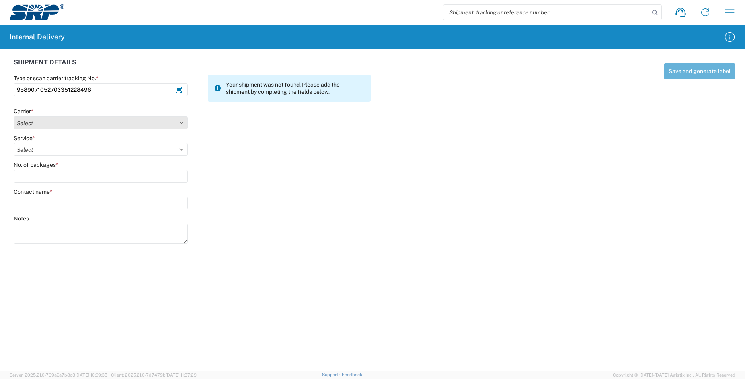
type input "9589071052703351228496"
click at [40, 122] on select "Select AcctPay Amazon Logistics ATI Trucking BC Dimerco Logistics Empire Southw…" at bounding box center [101, 123] width 174 height 13
select select "137"
click at [14, 117] on select "Select AcctPay Amazon Logistics ATI Trucking BC Dimerco Logistics Empire Southw…" at bounding box center [101, 123] width 174 height 13
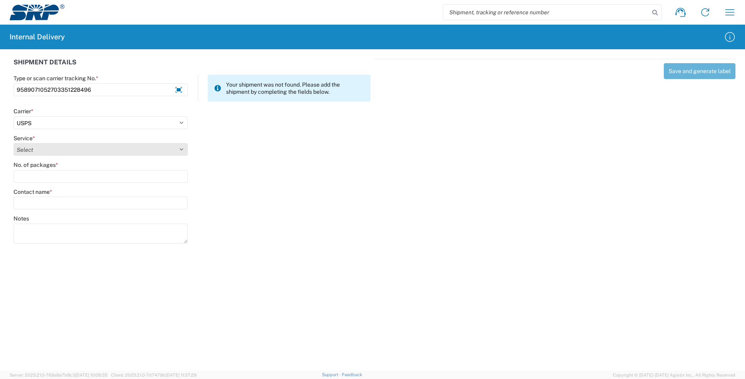
click at [37, 146] on select "Select 3 - 5 Day Bound Printed Matter Express Mail Flat-Rate Envelope Express M…" at bounding box center [101, 149] width 174 height 13
select select "17817"
click at [37, 146] on select "Select 3 - 5 Day Bound Printed Matter Express Mail Flat-Rate Envelope Express M…" at bounding box center [101, 149] width 174 height 13
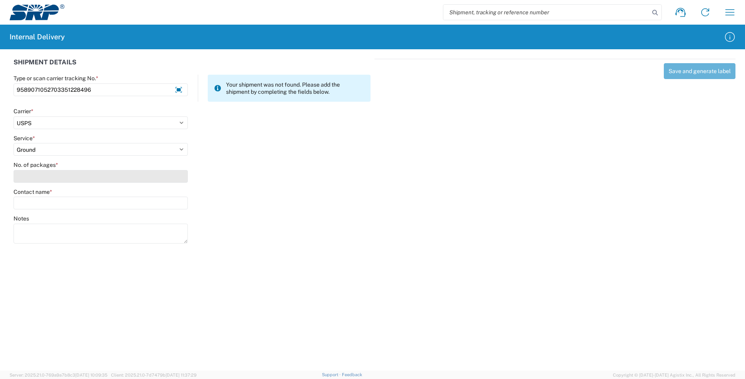
click at [31, 176] on input "No. of packages *" at bounding box center [101, 176] width 174 height 13
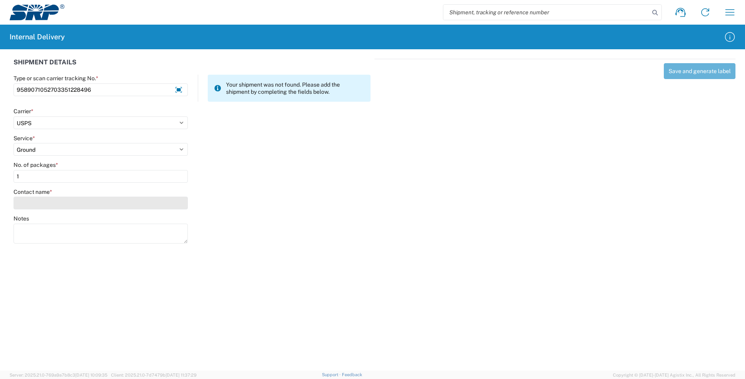
type input "1"
click at [39, 204] on input "Contact name *" at bounding box center [101, 203] width 174 height 13
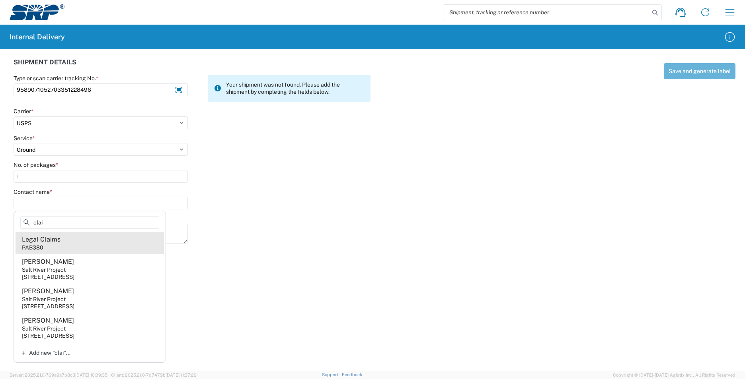
type input "clai"
click at [107, 245] on agx-address-suggestion-item "Legal Claims PAB380" at bounding box center [90, 243] width 148 height 22
type input "Legal Claims"
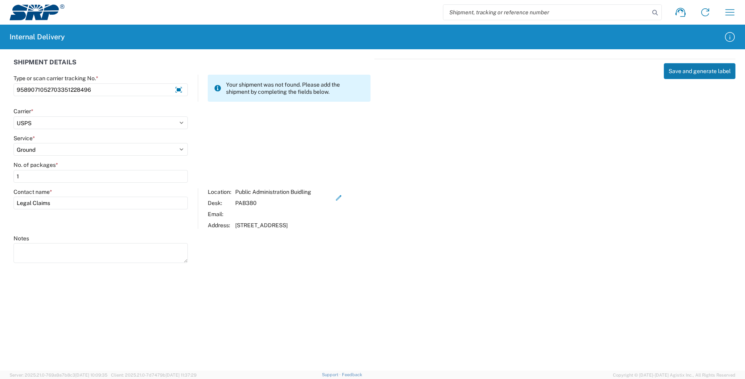
click at [683, 70] on button "Save and generate label" at bounding box center [699, 71] width 72 height 16
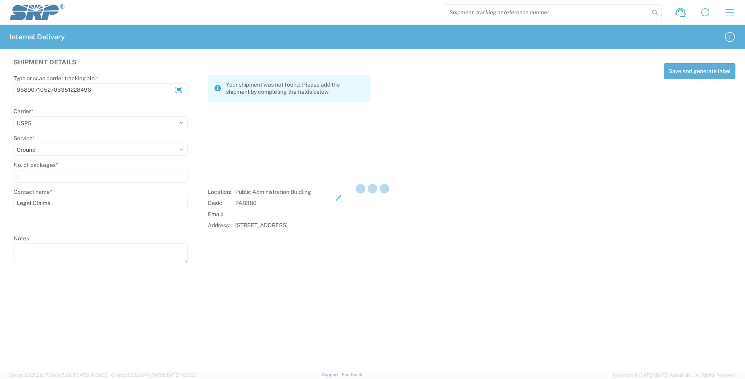
select select
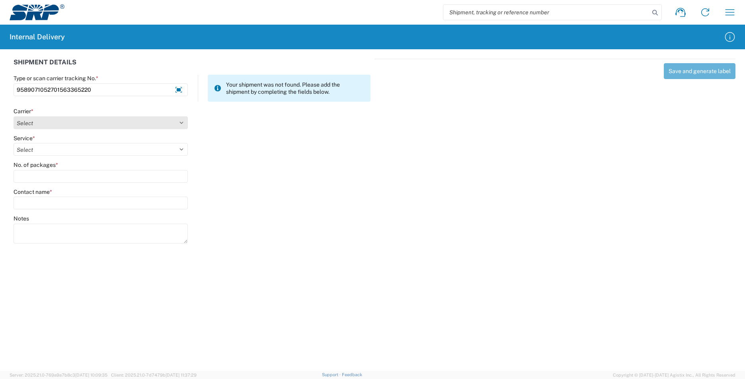
type input "9589071052701563365220"
click at [27, 121] on select "Select AcctPay Amazon Logistics ATI Trucking BC Dimerco Logistics Empire Southw…" at bounding box center [101, 123] width 174 height 13
select select "137"
click at [14, 117] on select "Select AcctPay Amazon Logistics ATI Trucking BC Dimerco Logistics Empire Southw…" at bounding box center [101, 123] width 174 height 13
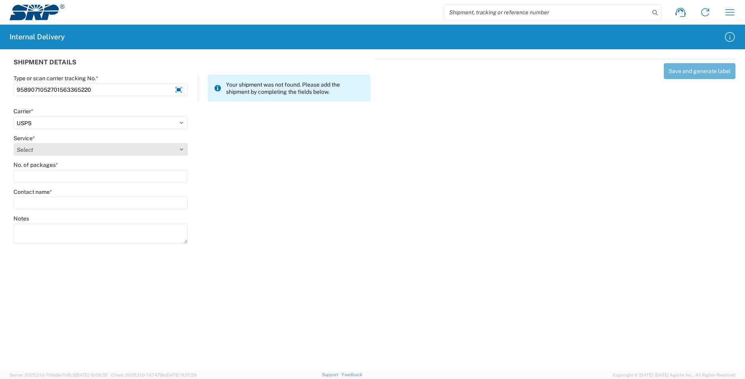
click at [39, 147] on select "Select" at bounding box center [101, 149] width 174 height 13
select select "17817"
click at [39, 147] on select "Select 3 - 5 Day Bound Printed Matter Express Mail Flat-Rate Envelope Express M…" at bounding box center [101, 149] width 174 height 13
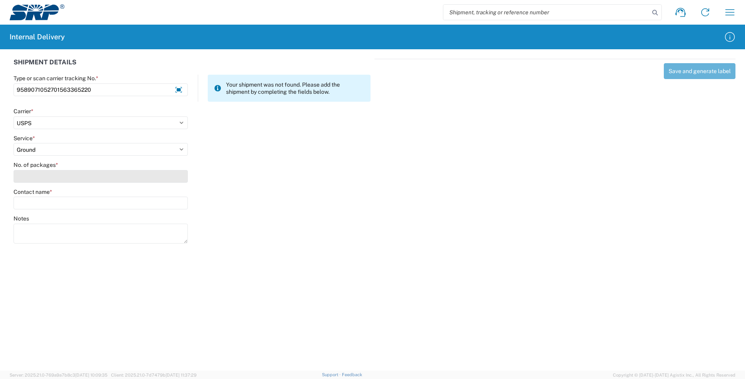
click at [34, 181] on input "No. of packages *" at bounding box center [101, 176] width 174 height 13
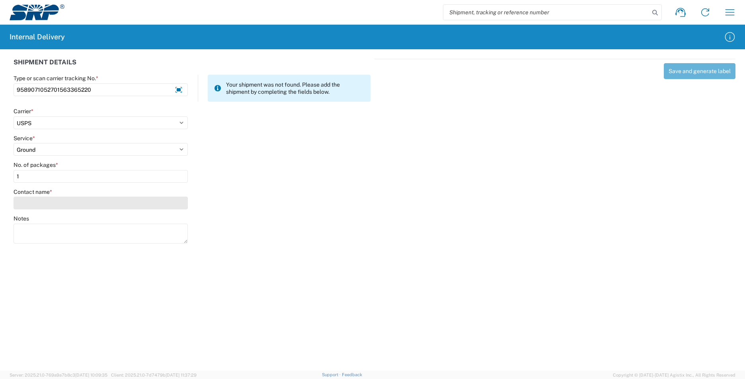
type input "1"
click at [36, 204] on input "Contact name *" at bounding box center [101, 203] width 174 height 13
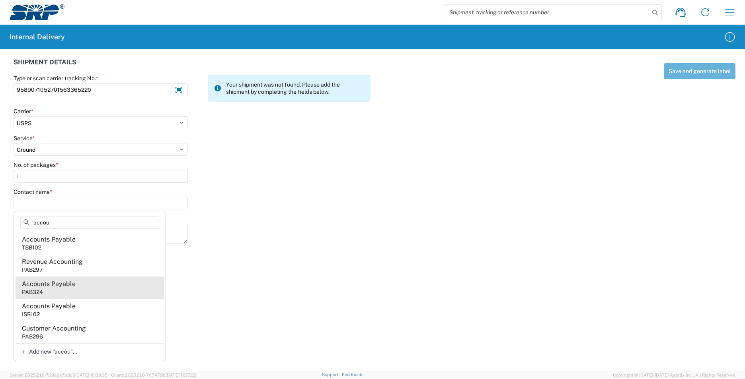
type input "accou"
click at [65, 288] on div "Accounts Payable" at bounding box center [49, 284] width 54 height 9
type input "Accounts Payable"
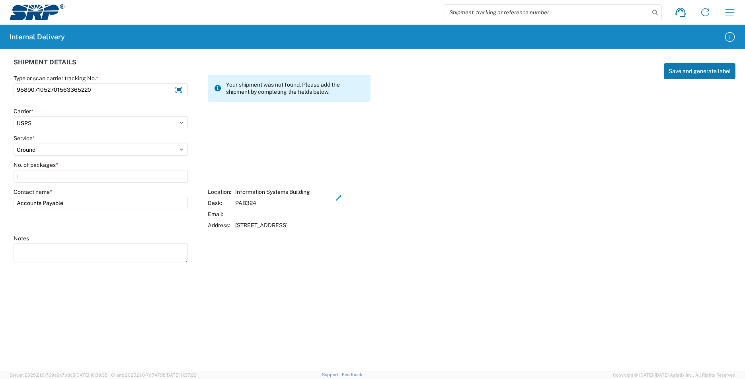
click at [692, 68] on button "Save and generate label" at bounding box center [699, 71] width 72 height 16
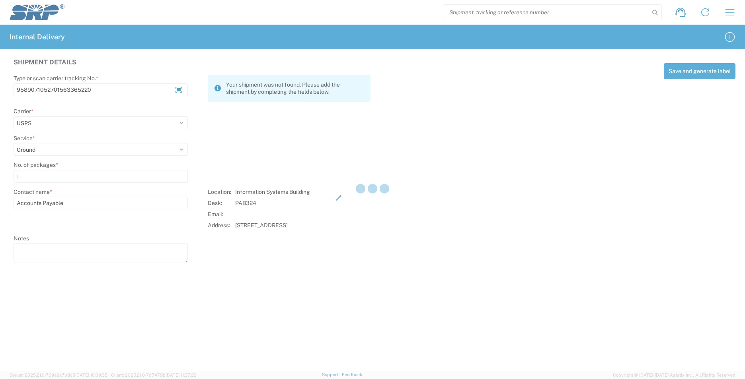
select select
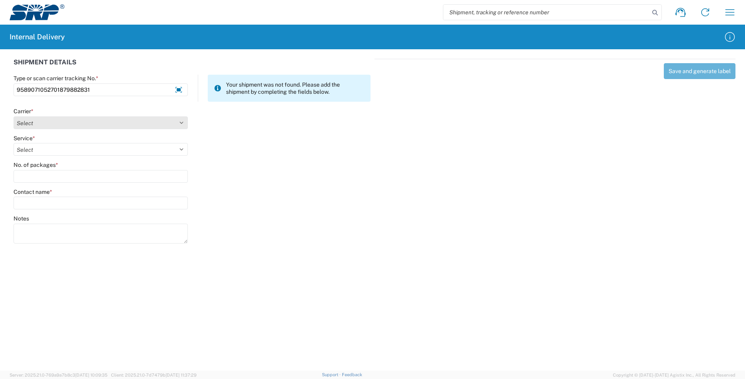
type input "9589071052701879882831"
click at [47, 125] on select "Select AcctPay Amazon Logistics ATI Trucking BC Dimerco Logistics Empire Southw…" at bounding box center [101, 123] width 174 height 13
select select "137"
click at [14, 117] on select "Select AcctPay Amazon Logistics ATI Trucking BC Dimerco Logistics Empire Southw…" at bounding box center [101, 123] width 174 height 13
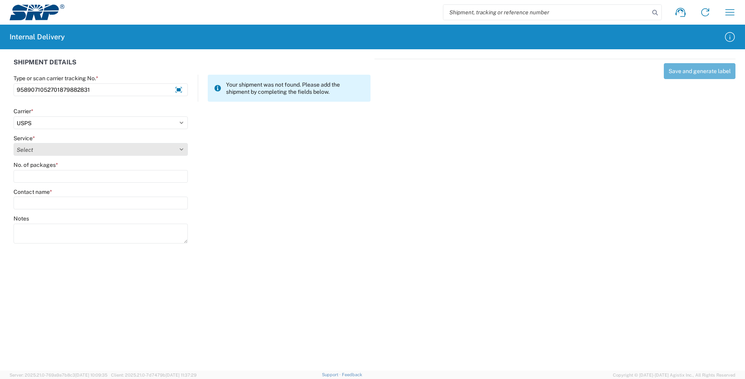
click at [38, 152] on select "Select 3 - 5 Day Bound Printed Matter Express Mail Flat-Rate Envelope Express M…" at bounding box center [101, 149] width 174 height 13
select select "17817"
click at [38, 152] on select "Select 3 - 5 Day Bound Printed Matter Express Mail Flat-Rate Envelope Express M…" at bounding box center [101, 149] width 174 height 13
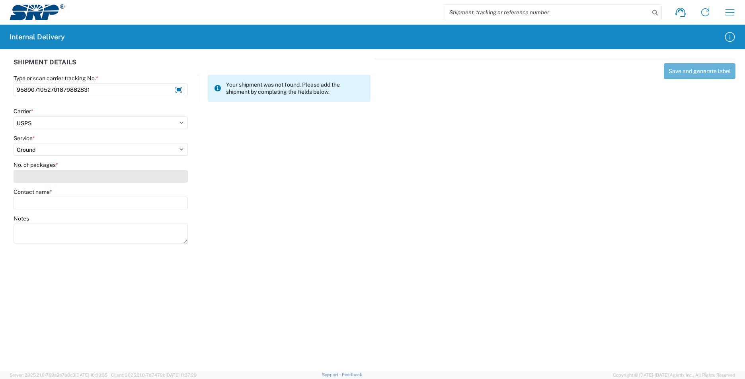
click at [42, 174] on input "No. of packages *" at bounding box center [101, 176] width 174 height 13
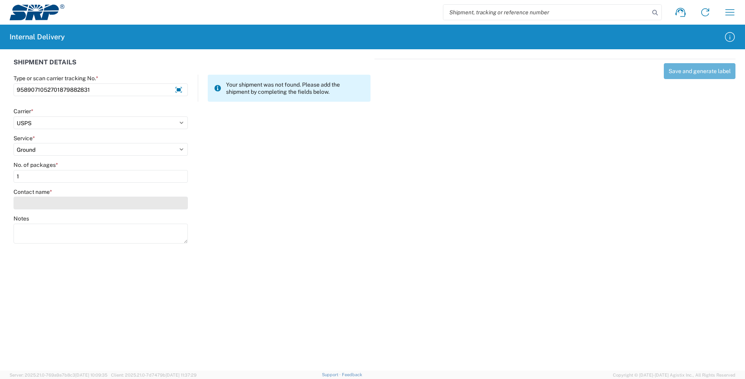
type input "1"
click at [43, 204] on input "Contact name *" at bounding box center [101, 203] width 174 height 13
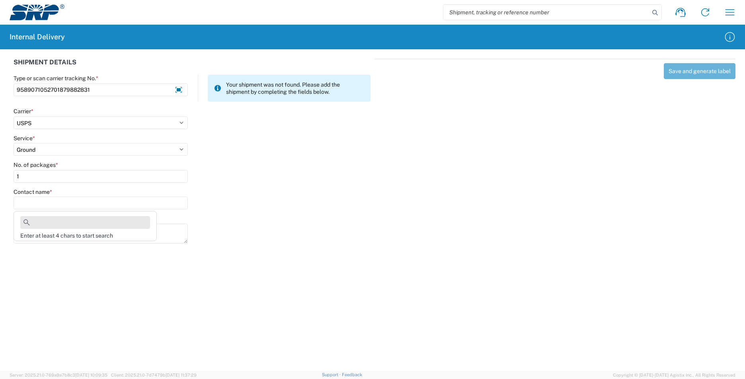
click at [39, 222] on input at bounding box center [85, 222] width 130 height 13
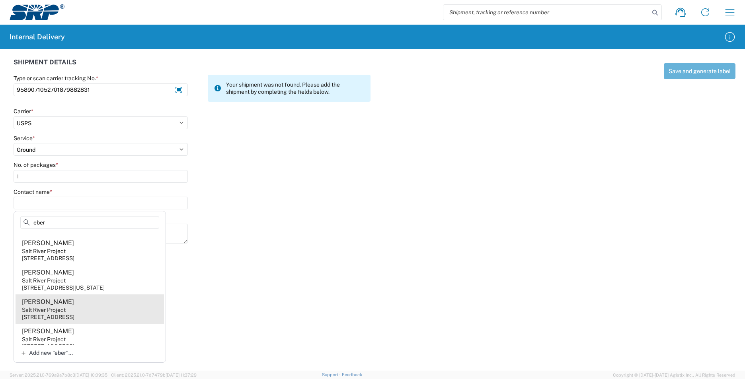
scroll to position [40, 0]
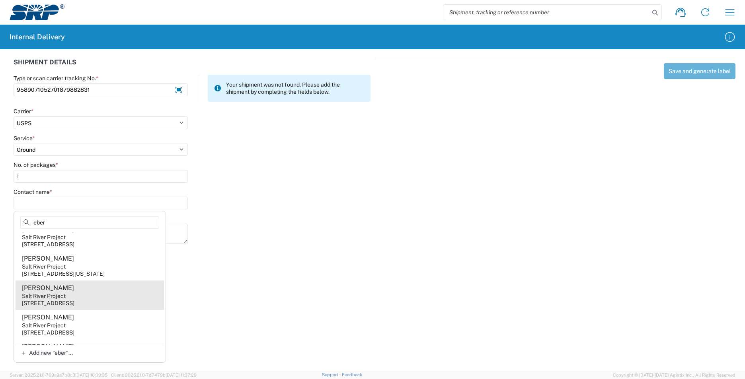
type input "eber"
click at [105, 301] on agx-address-suggestion-item "[PERSON_NAME] Salt River Project [STREET_ADDRESS]" at bounding box center [90, 295] width 148 height 29
type input "[PERSON_NAME]"
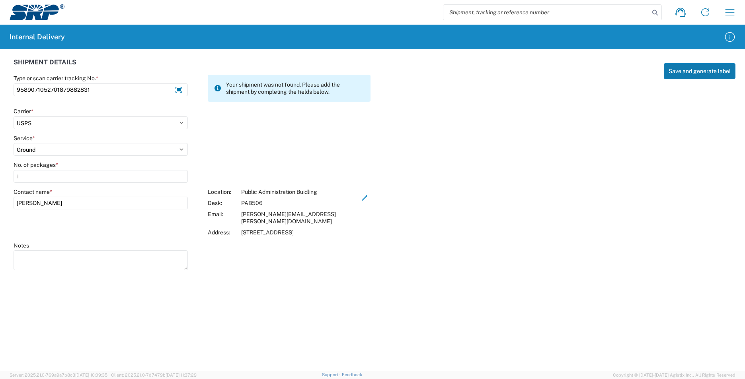
click at [687, 74] on button "Save and generate label" at bounding box center [699, 71] width 72 height 16
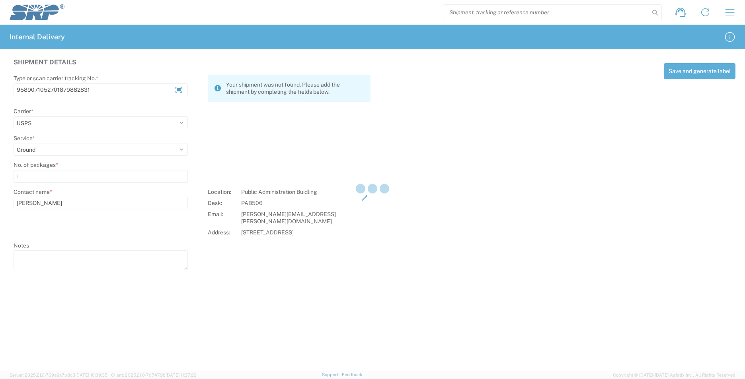
select select
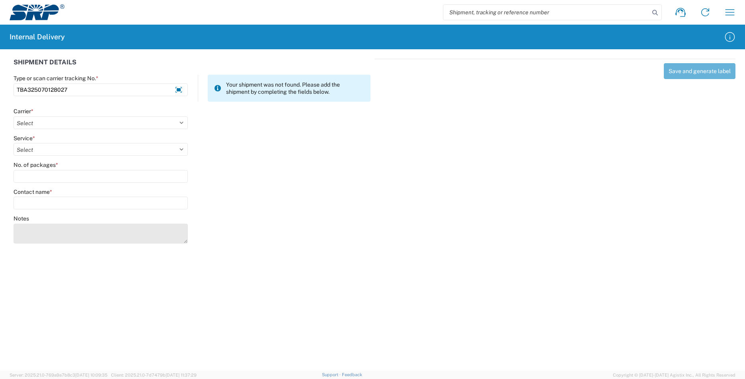
type input "TBA325070128027"
click at [34, 226] on textarea "Notes" at bounding box center [101, 234] width 174 height 20
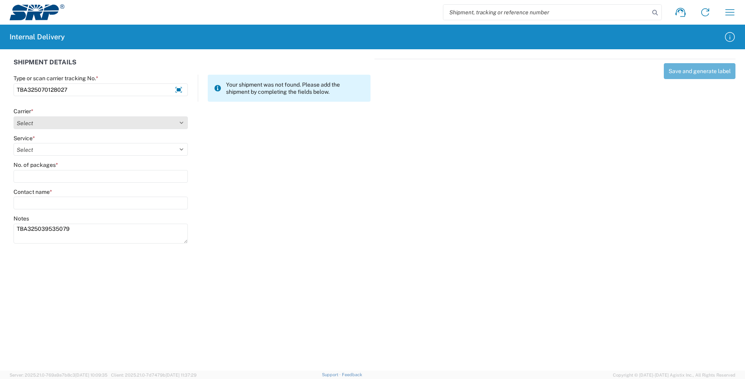
type textarea "TBA325039535079"
click at [27, 125] on select "Select AcctPay Amazon Logistics ATI Trucking BC Dimerco Logistics Empire Southw…" at bounding box center [101, 123] width 174 height 13
select select "8933"
click at [14, 117] on select "Select AcctPay Amazon Logistics ATI Trucking BC Dimerco Logistics Empire Southw…" at bounding box center [101, 123] width 174 height 13
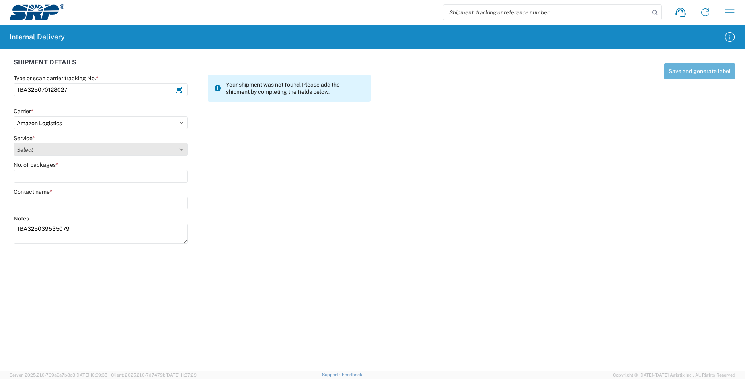
click at [38, 151] on select "Select Amazon Logistics TBA Rail TL Standard 3 - 5 Day" at bounding box center [101, 149] width 174 height 13
select select "24525"
click at [14, 143] on select "Select Amazon Logistics TBA Rail TL Standard 3 - 5 Day" at bounding box center [101, 149] width 174 height 13
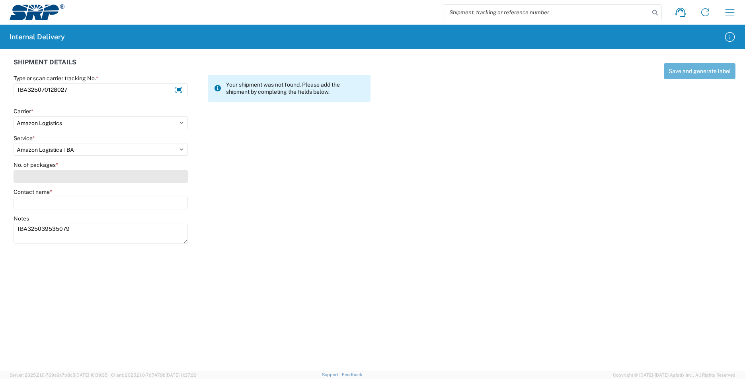
click at [47, 175] on input "No. of packages *" at bounding box center [101, 176] width 174 height 13
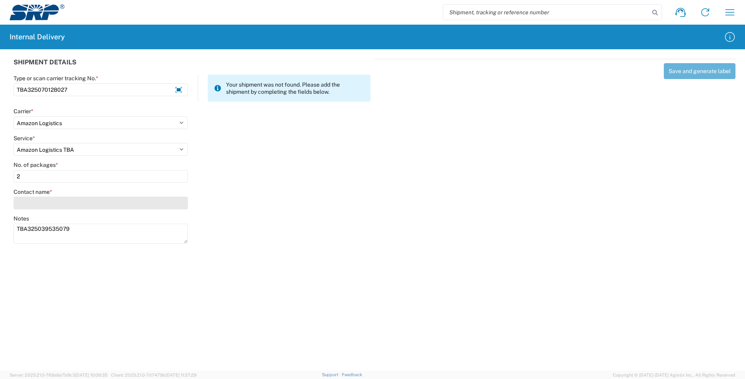
type input "2"
click at [47, 206] on input "Contact name *" at bounding box center [101, 203] width 174 height 13
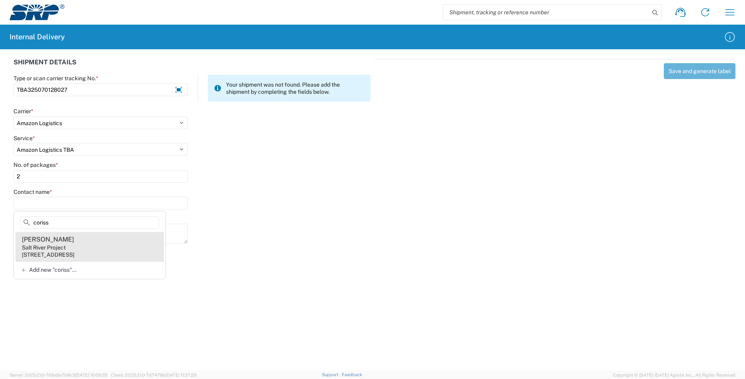
type input "coriss"
click at [105, 239] on agx-address-suggestion-item "[PERSON_NAME] Salt River Project [STREET_ADDRESS]" at bounding box center [90, 246] width 148 height 29
type input "[PERSON_NAME]"
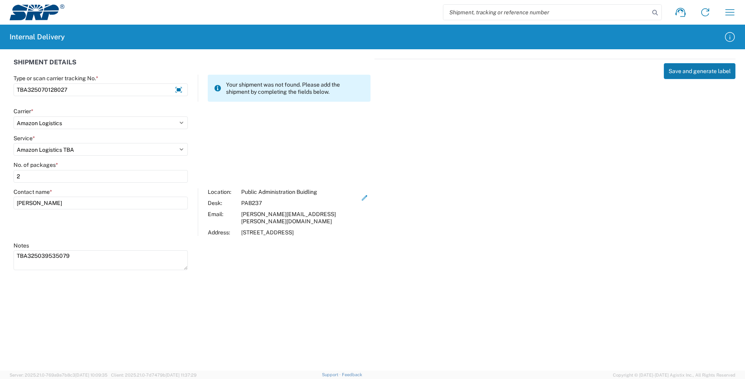
click at [688, 69] on button "Save and generate label" at bounding box center [699, 71] width 72 height 16
